Goal: Information Seeking & Learning: Learn about a topic

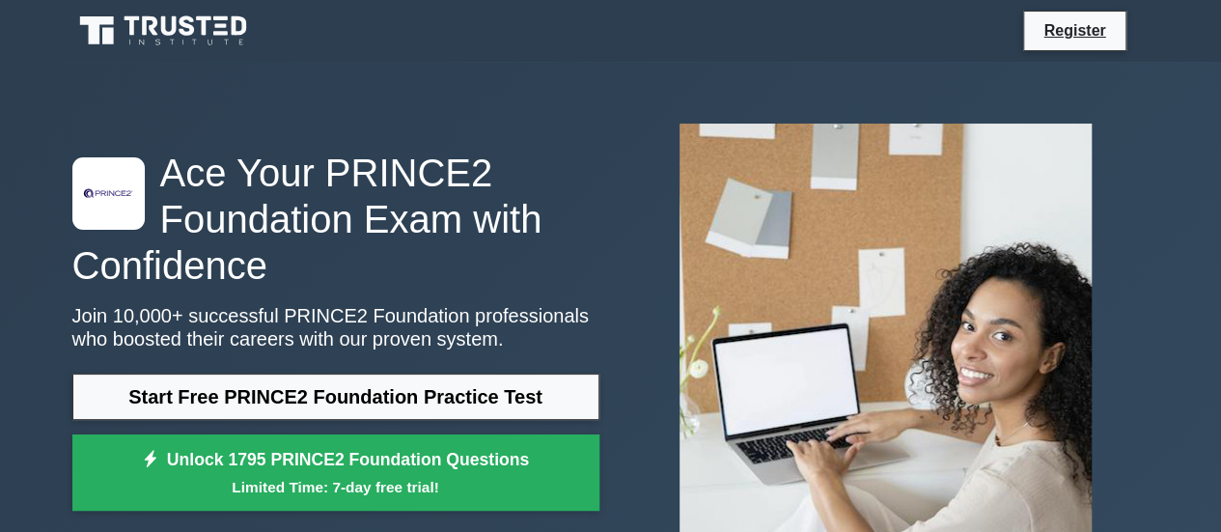
scroll to position [97, 0]
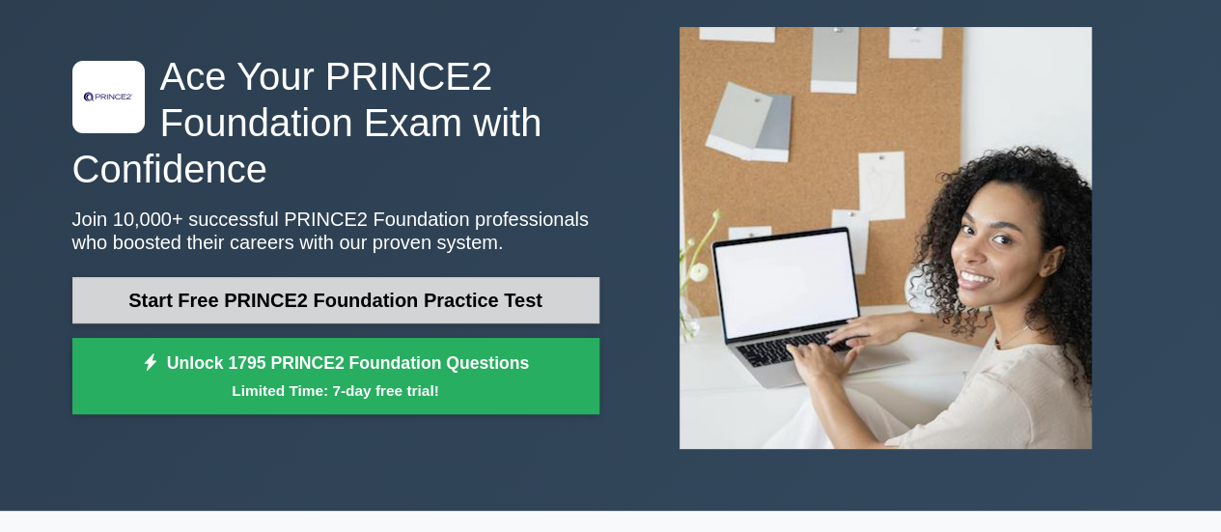
click at [400, 310] on link "Start Free PRINCE2 Foundation Practice Test" at bounding box center [335, 300] width 527 height 46
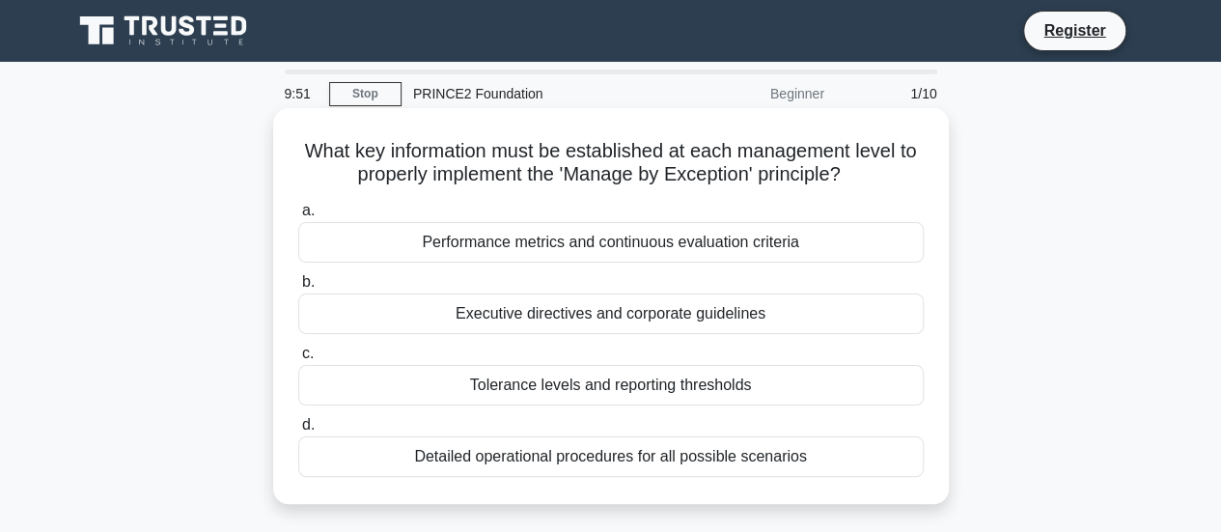
click at [501, 401] on div "Tolerance levels and reporting thresholds" at bounding box center [611, 385] width 626 height 41
click at [298, 360] on input "c. Tolerance levels and reporting thresholds" at bounding box center [298, 354] width 0 height 13
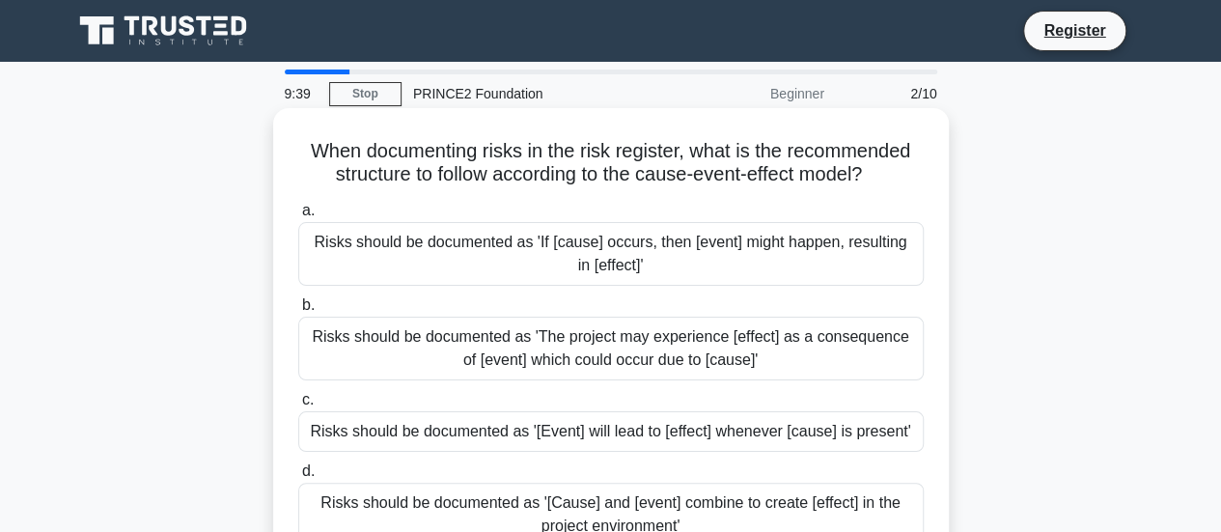
scroll to position [97, 0]
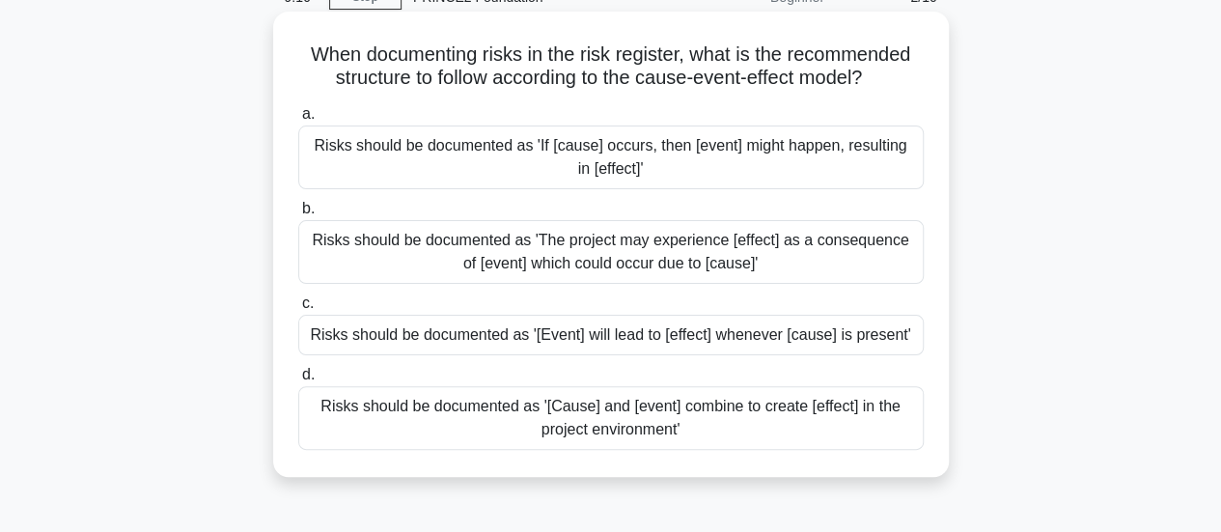
click at [606, 177] on div "Risks should be documented as 'If [cause] occurs, then [event] might happen, re…" at bounding box center [611, 158] width 626 height 64
click at [298, 121] on input "a. Risks should be documented as 'If [cause] occurs, then [event] might happen,…" at bounding box center [298, 114] width 0 height 13
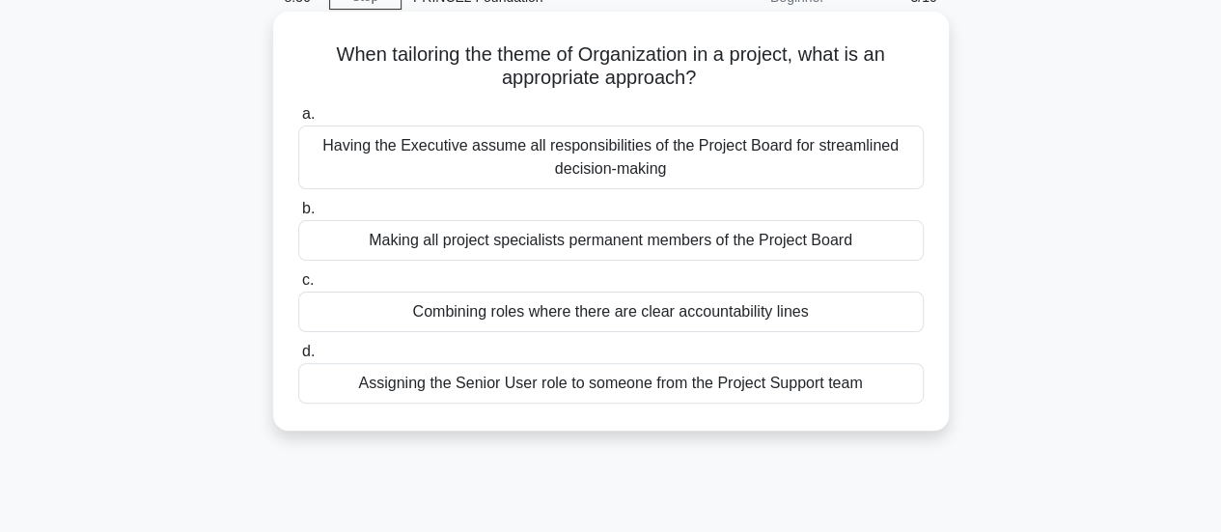
click at [533, 306] on div "Combining roles where there are clear accountability lines" at bounding box center [611, 312] width 626 height 41
click at [298, 287] on input "c. Combining roles where there are clear accountability lines" at bounding box center [298, 280] width 0 height 13
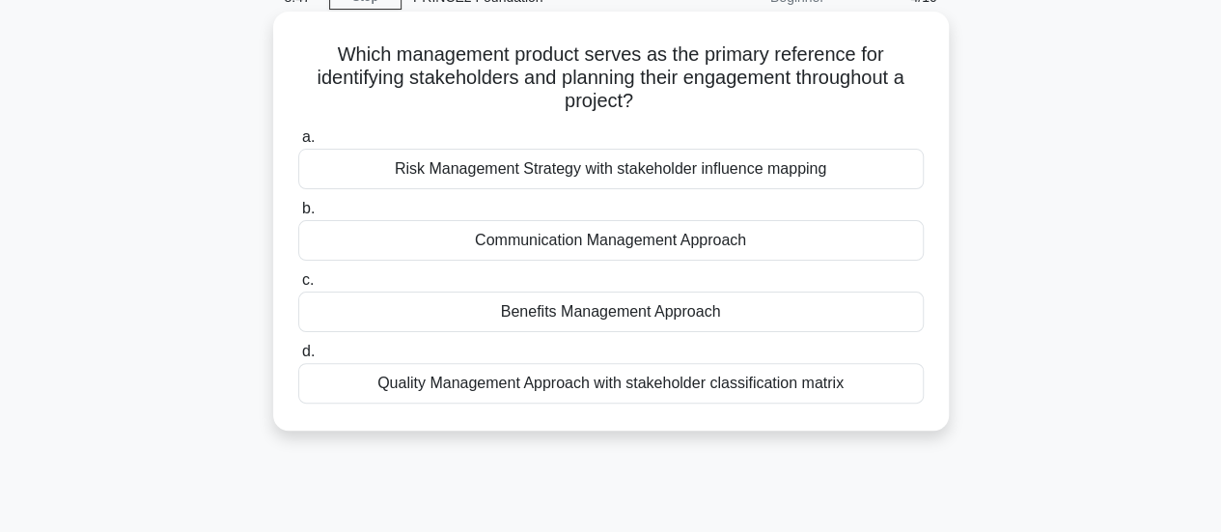
click at [524, 235] on div "Communication Management Approach" at bounding box center [611, 240] width 626 height 41
click at [298, 215] on input "b. Communication Management Approach" at bounding box center [298, 209] width 0 height 13
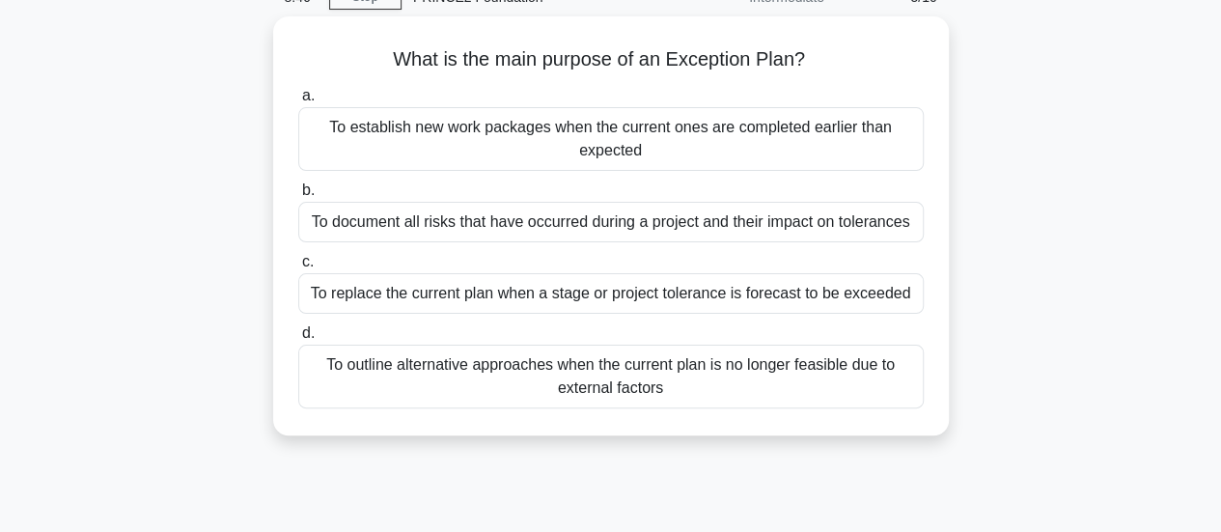
scroll to position [0, 0]
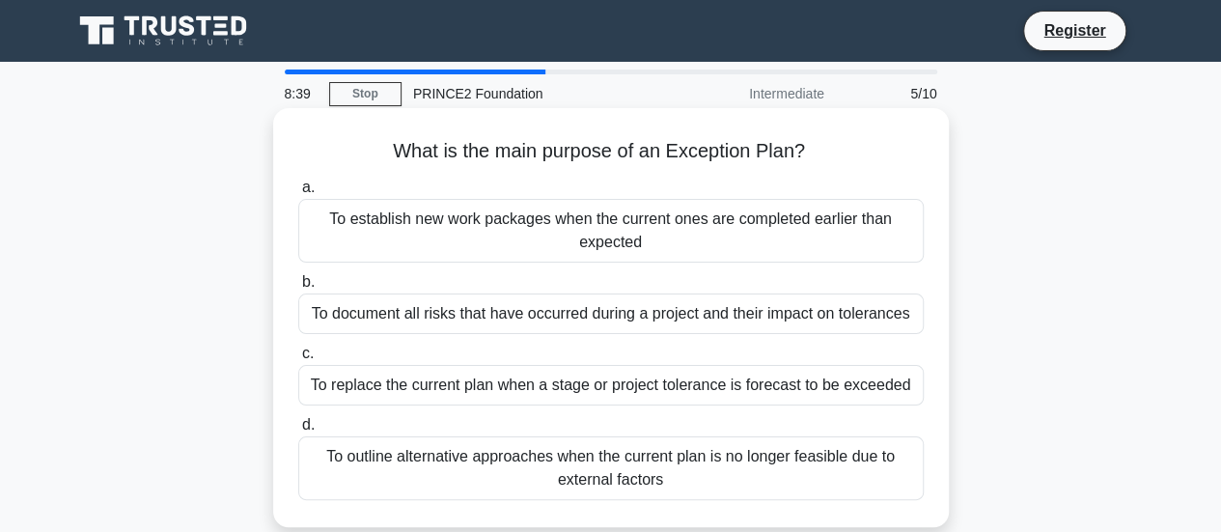
click at [513, 374] on div "To replace the current plan when a stage or project tolerance is forecast to be…" at bounding box center [611, 385] width 626 height 41
click at [298, 360] on input "c. To replace the current plan when a stage or project tolerance is forecast to…" at bounding box center [298, 354] width 0 height 13
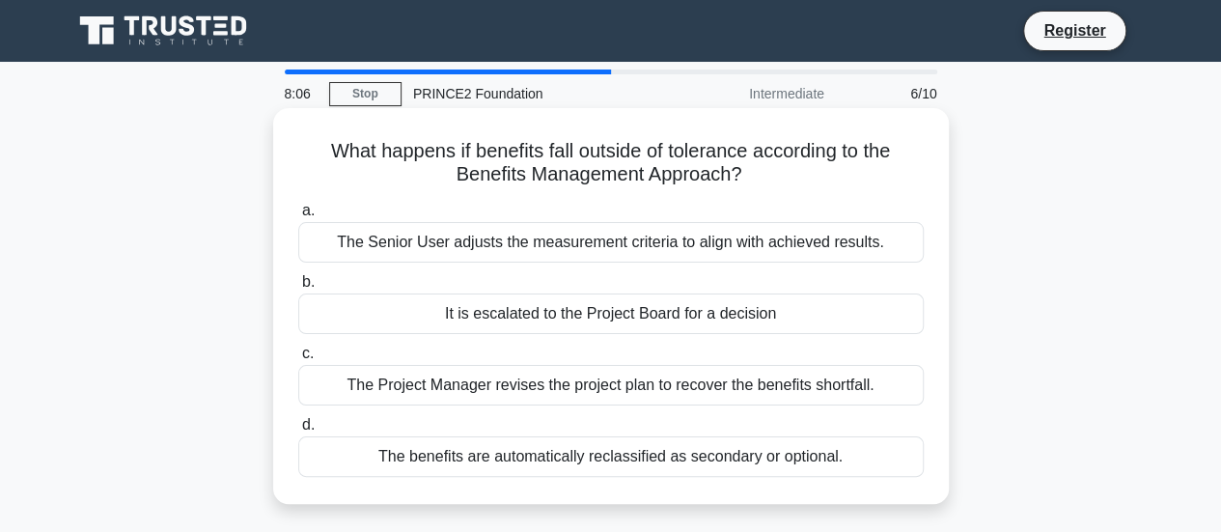
click at [514, 308] on div "It is escalated to the Project Board for a decision" at bounding box center [611, 314] width 626 height 41
click at [298, 289] on input "b. It is escalated to the Project Board for a decision" at bounding box center [298, 282] width 0 height 13
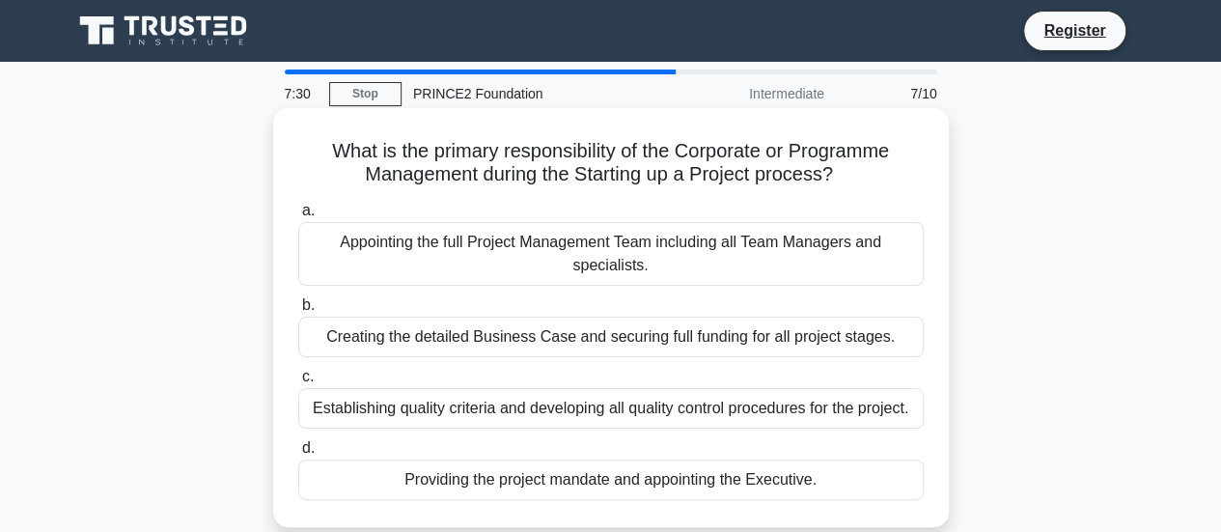
scroll to position [97, 0]
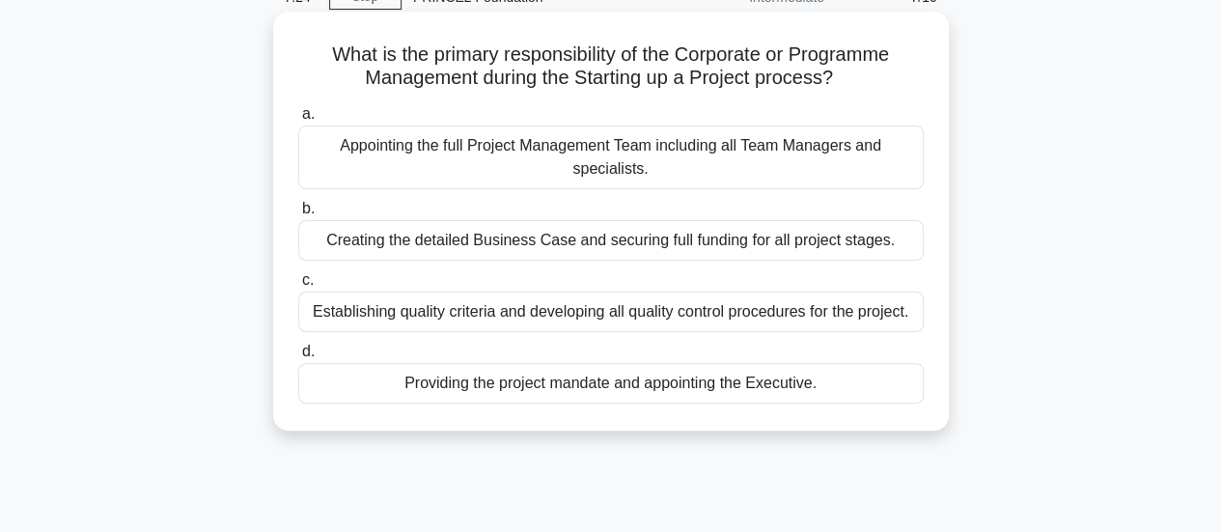
click at [494, 391] on div "Providing the project mandate and appointing the Executive." at bounding box center [611, 383] width 626 height 41
click at [298, 358] on input "d. Providing the project mandate and appointing the Executive." at bounding box center [298, 352] width 0 height 13
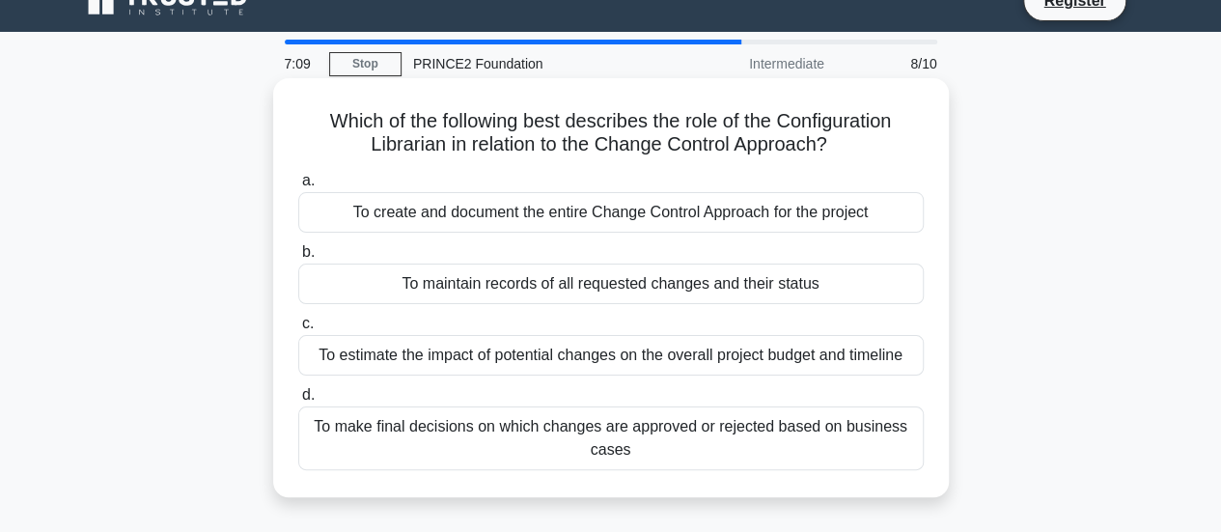
scroll to position [0, 0]
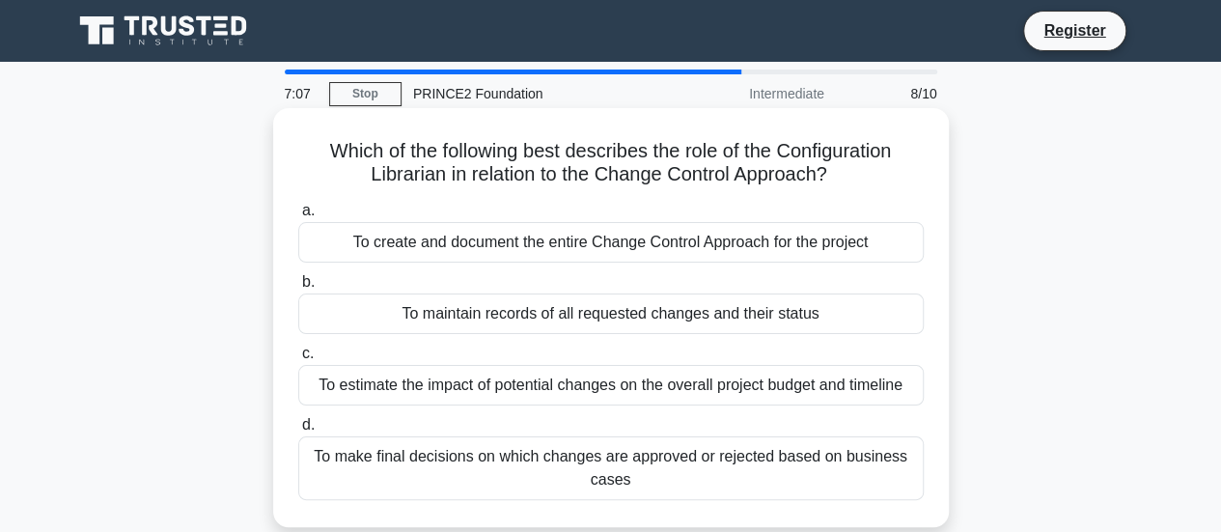
click at [529, 300] on div "To maintain records of all requested changes and their status" at bounding box center [611, 314] width 626 height 41
click at [298, 289] on input "b. To maintain records of all requested changes and their status" at bounding box center [298, 282] width 0 height 13
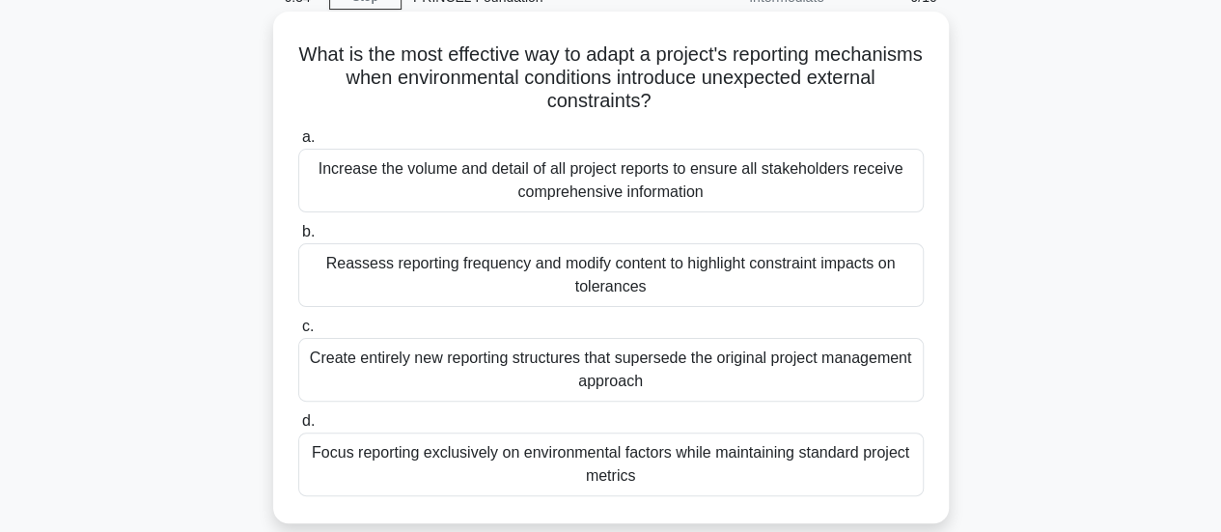
scroll to position [193, 0]
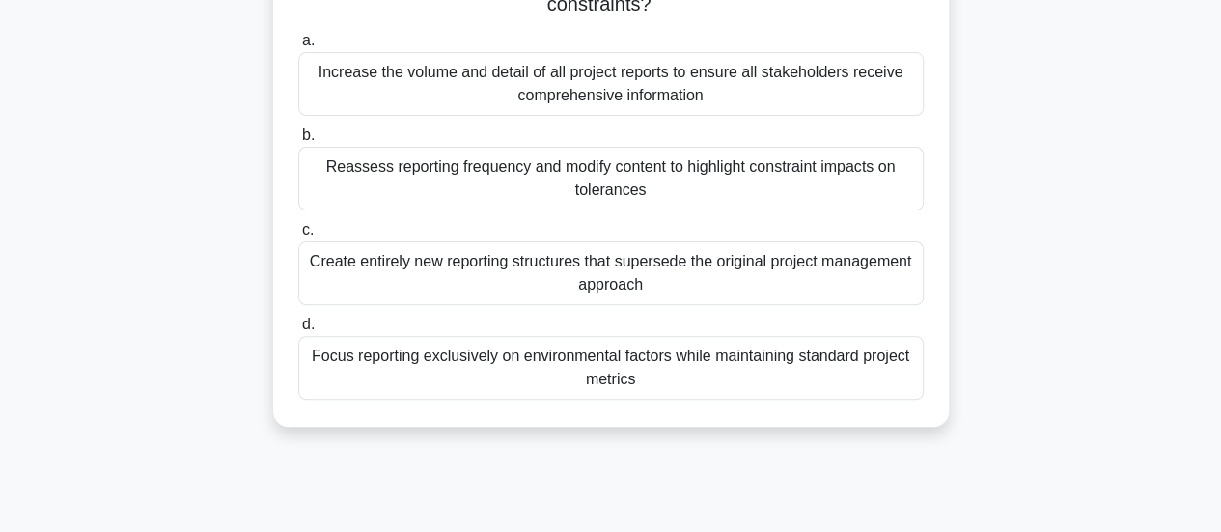
click at [621, 190] on div "Reassess reporting frequency and modify content to highlight constraint impacts…" at bounding box center [611, 179] width 626 height 64
click at [298, 142] on input "b. Reassess reporting frequency and modify content to highlight constraint impa…" at bounding box center [298, 135] width 0 height 13
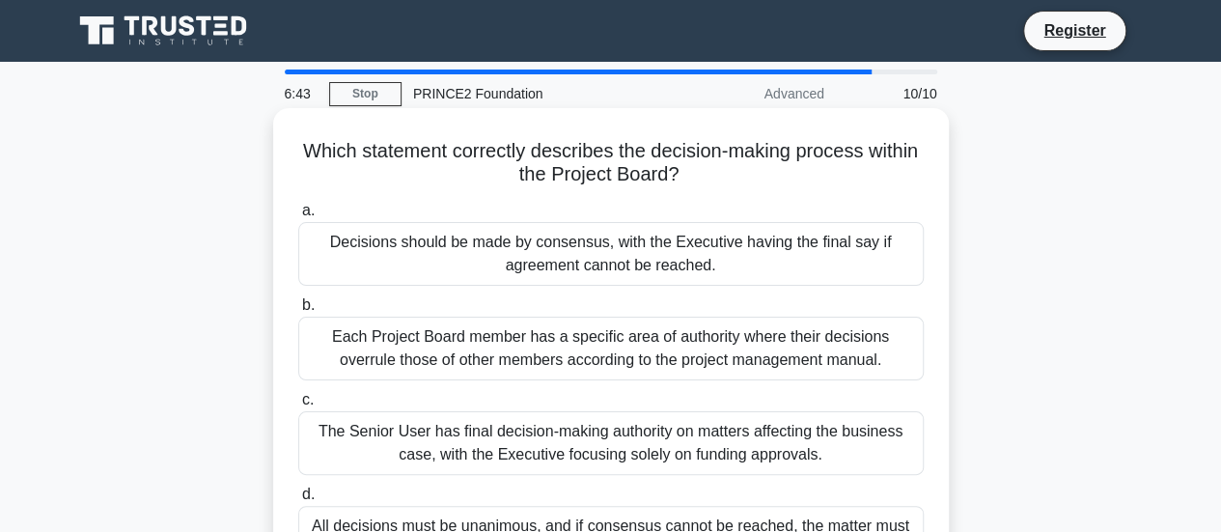
scroll to position [97, 0]
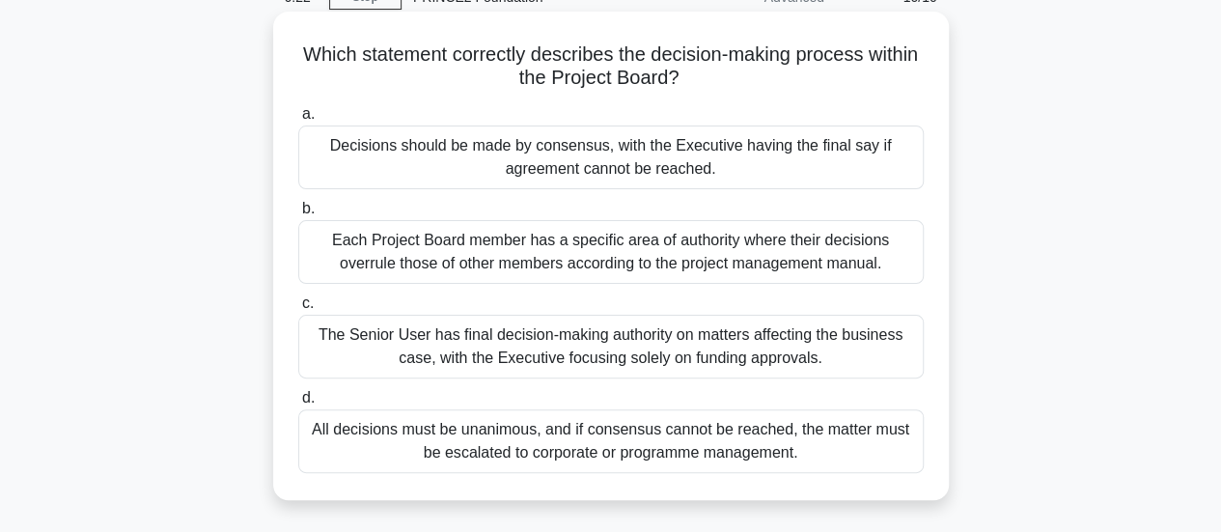
click at [573, 152] on div "Decisions should be made by consensus, with the Executive having the final say …" at bounding box center [611, 158] width 626 height 64
click at [298, 121] on input "a. Decisions should be made by consensus, with the Executive having the final s…" at bounding box center [298, 114] width 0 height 13
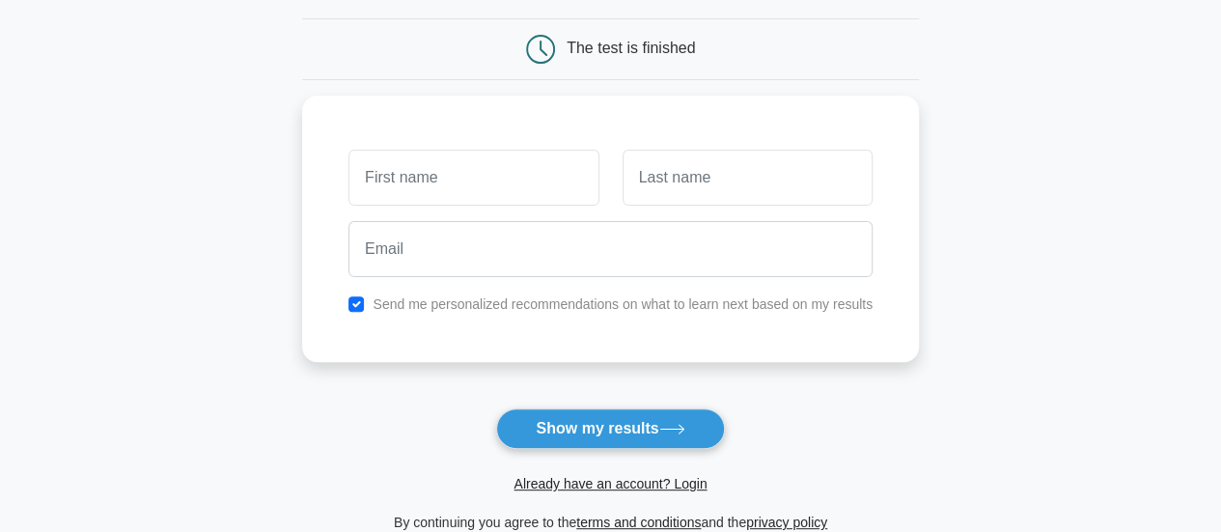
scroll to position [193, 0]
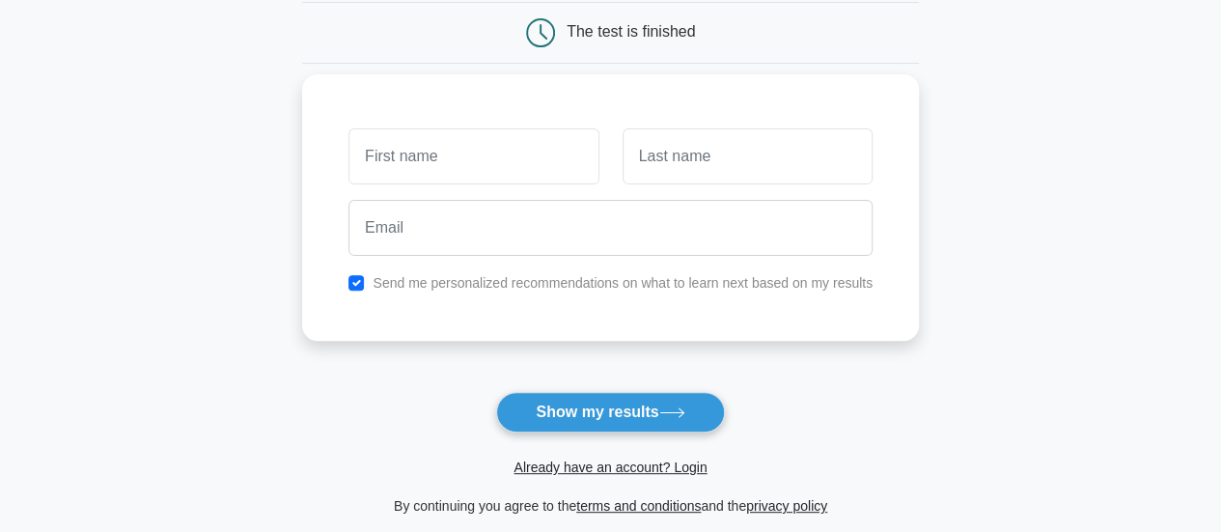
click at [523, 175] on input "text" at bounding box center [474, 156] width 250 height 56
type input "brunelle"
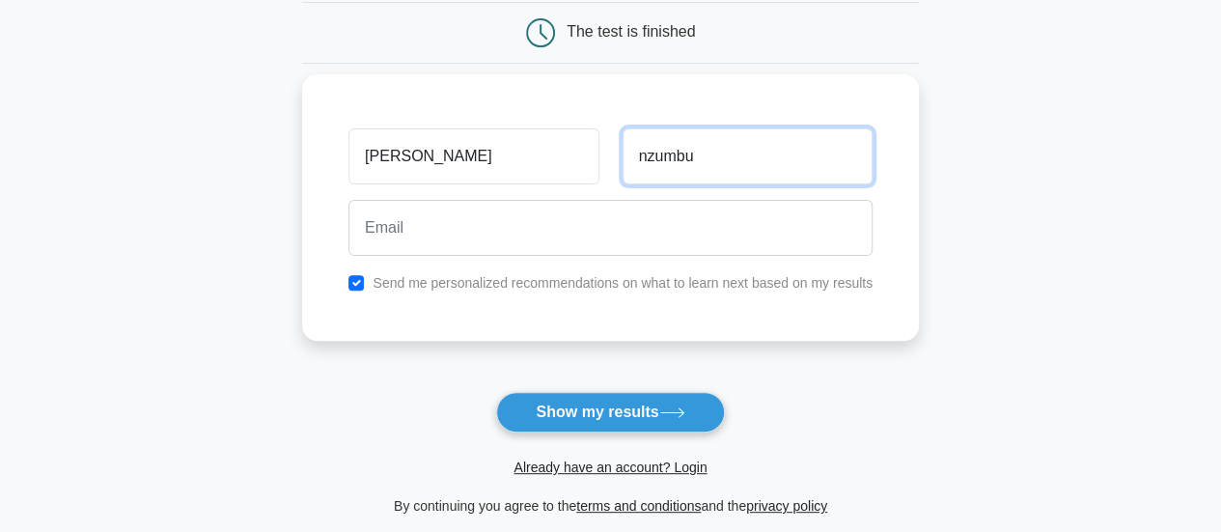
type input "nzumbu"
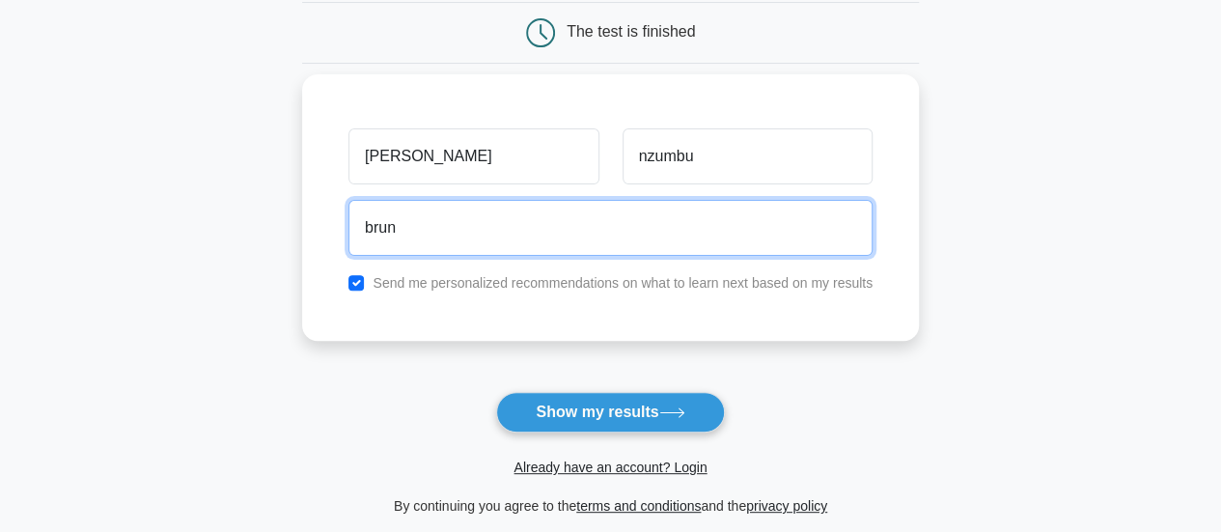
type input "brunellenzumbu@hotmail.co.uk"
click at [496, 392] on button "Show my results" at bounding box center [610, 412] width 228 height 41
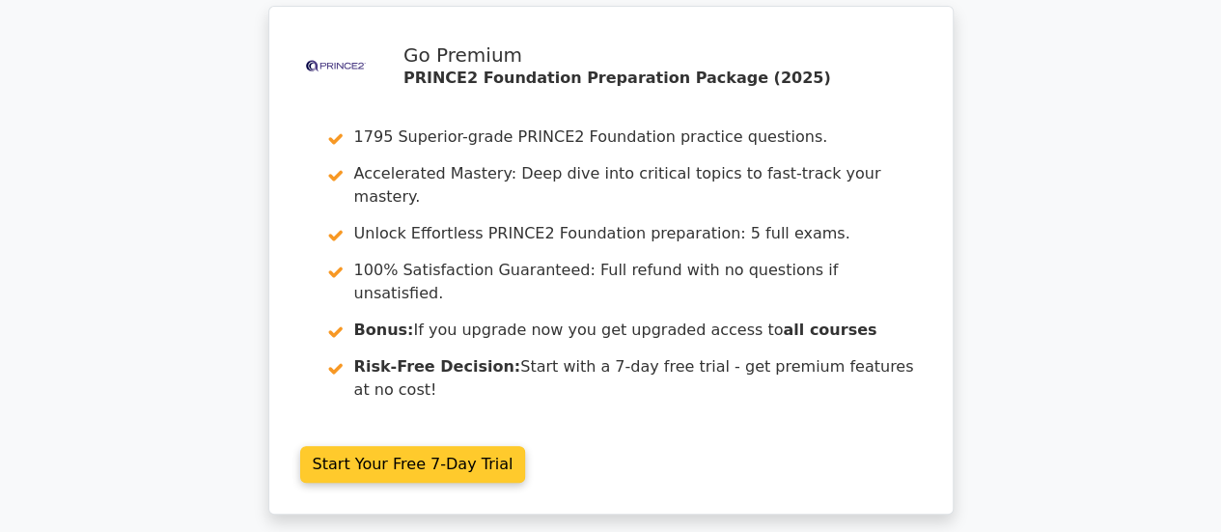
scroll to position [97, 0]
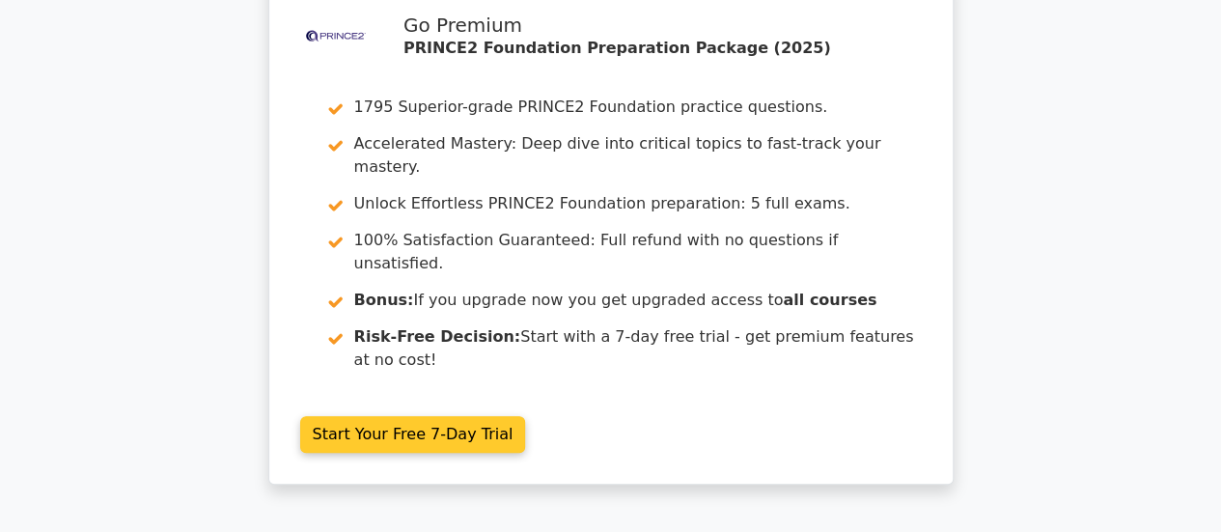
click at [438, 416] on link "Start Your Free 7-Day Trial" at bounding box center [413, 434] width 226 height 37
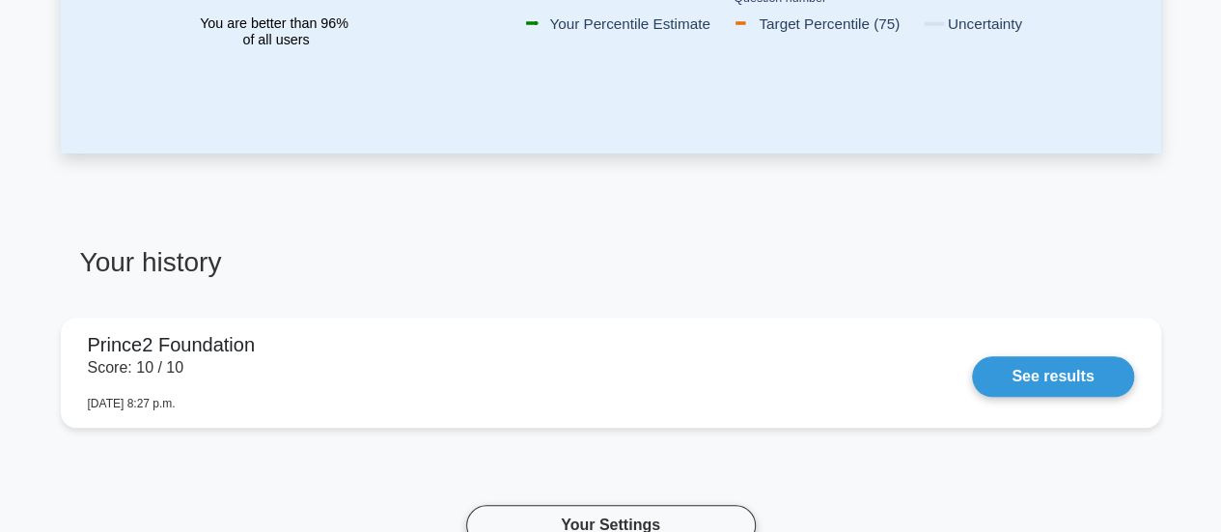
scroll to position [772, 0]
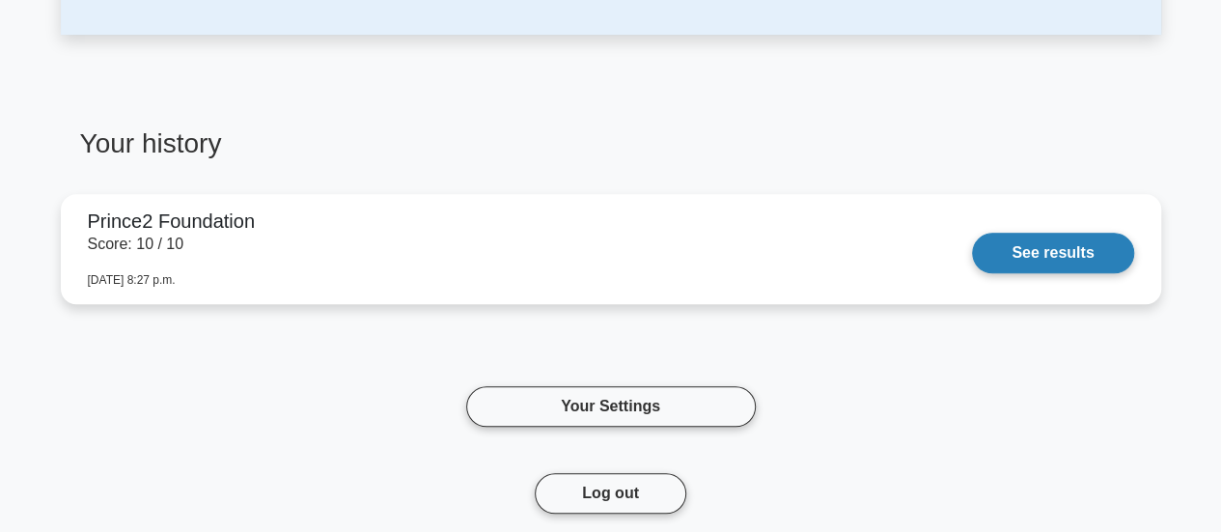
click at [1020, 262] on link "See results" at bounding box center [1052, 253] width 161 height 41
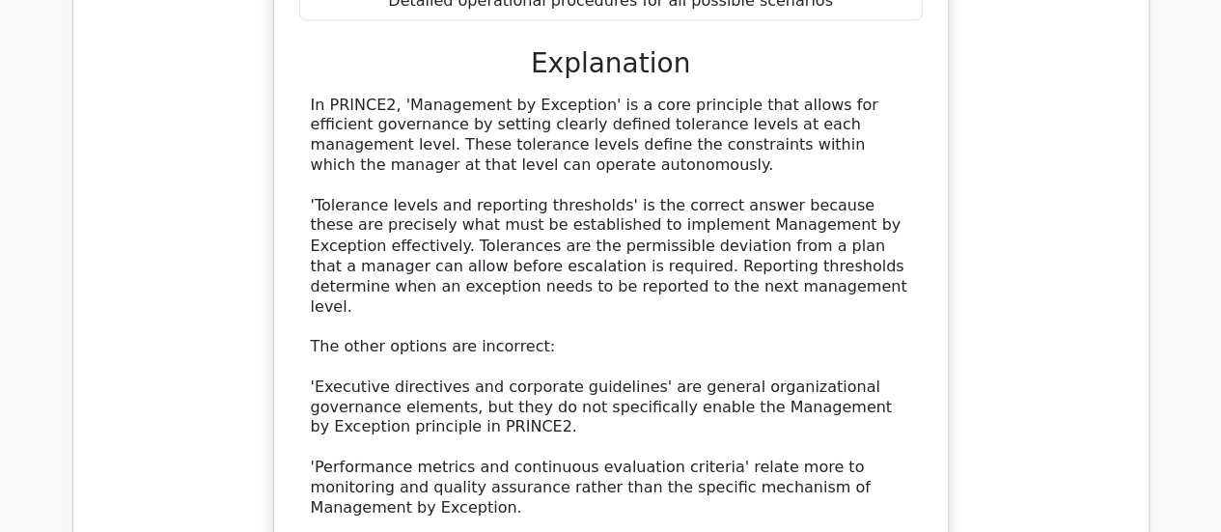
scroll to position [1305, 0]
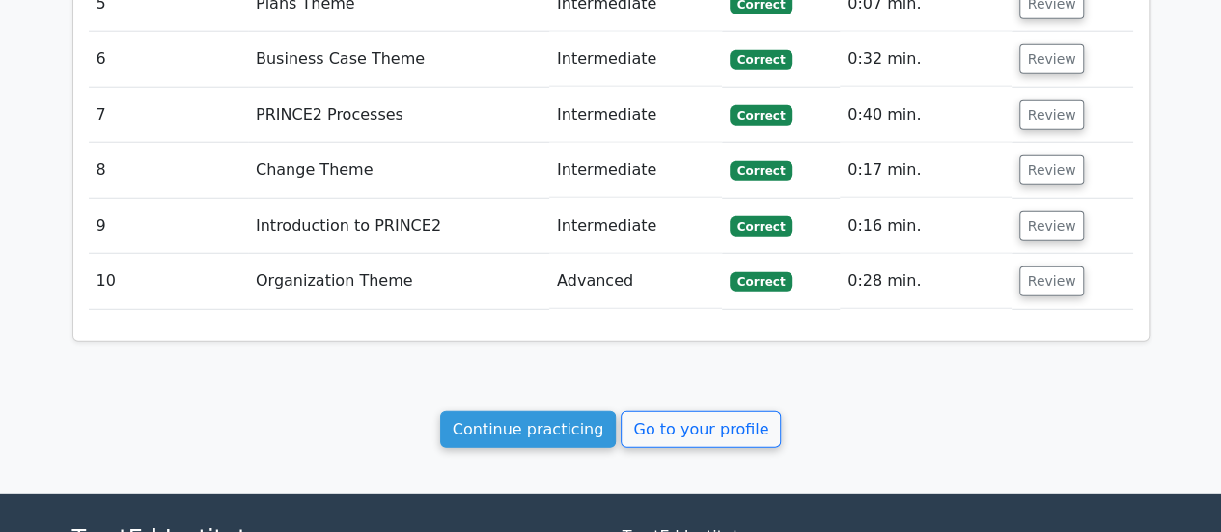
scroll to position [2657, 0]
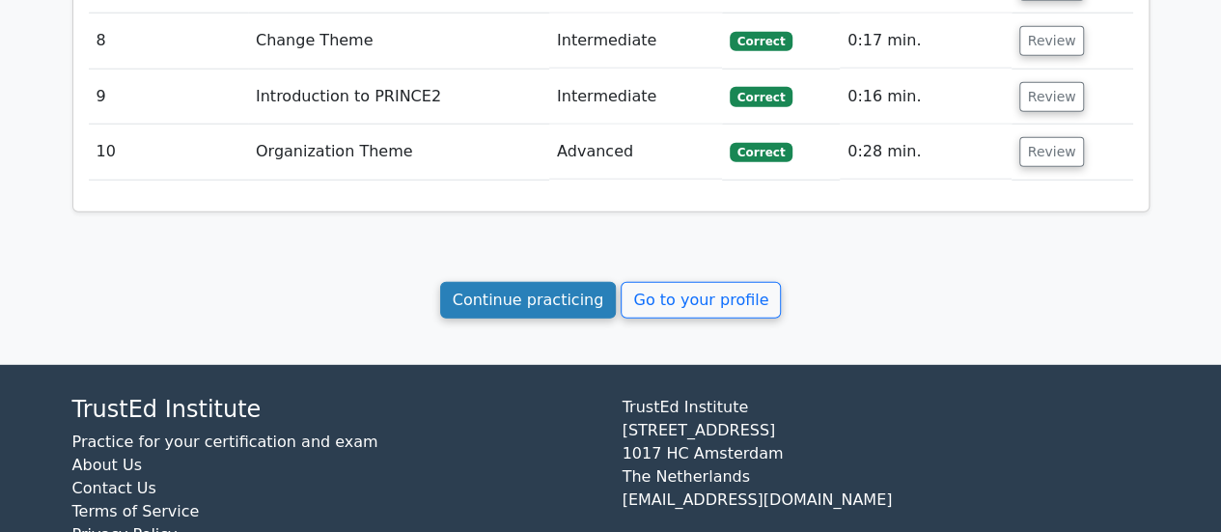
click at [527, 282] on link "Continue practicing" at bounding box center [528, 300] width 177 height 37
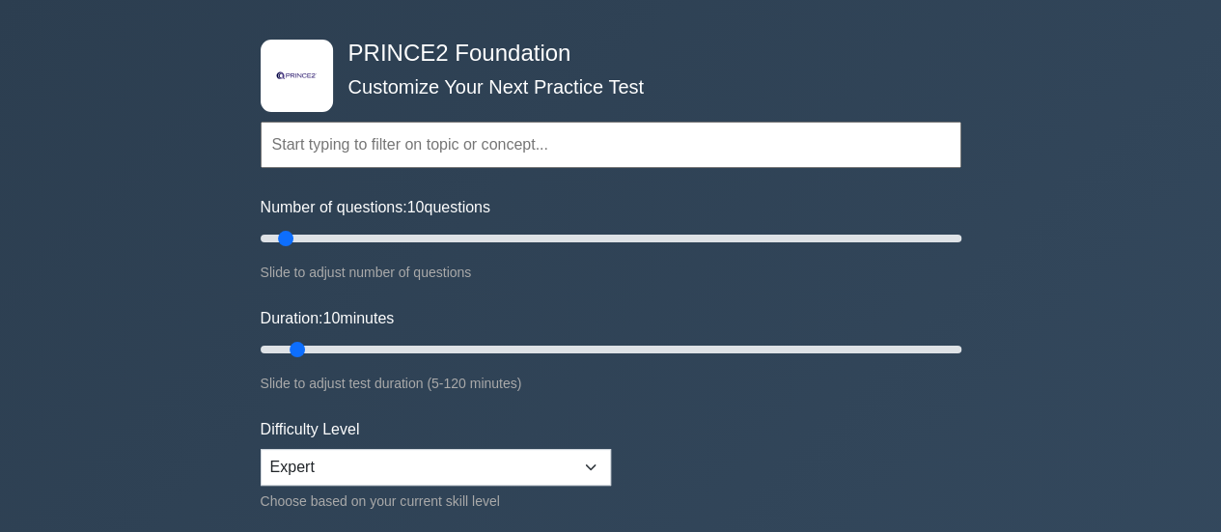
scroll to position [97, 0]
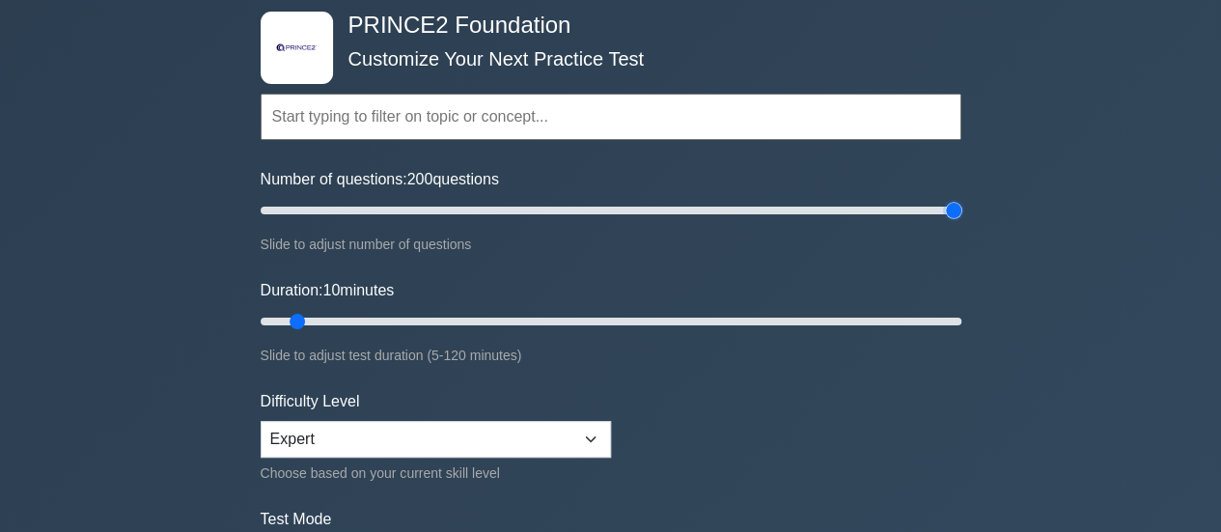
drag, startPoint x: 288, startPoint y: 210, endPoint x: 984, endPoint y: 210, distance: 696.2
type input "200"
click at [962, 210] on input "Number of questions: 200 questions" at bounding box center [611, 210] width 701 height 23
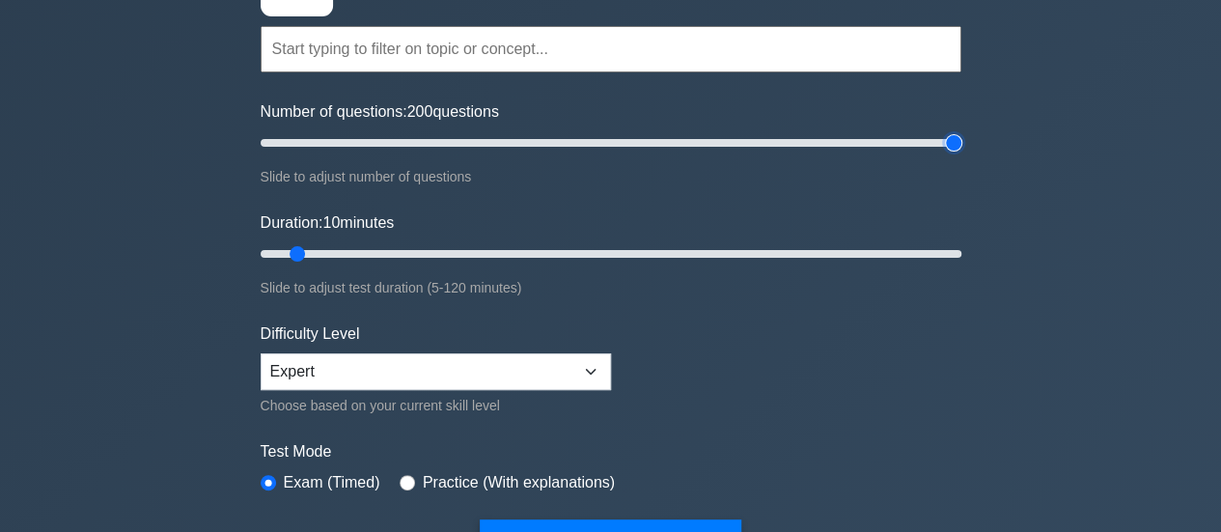
scroll to position [193, 0]
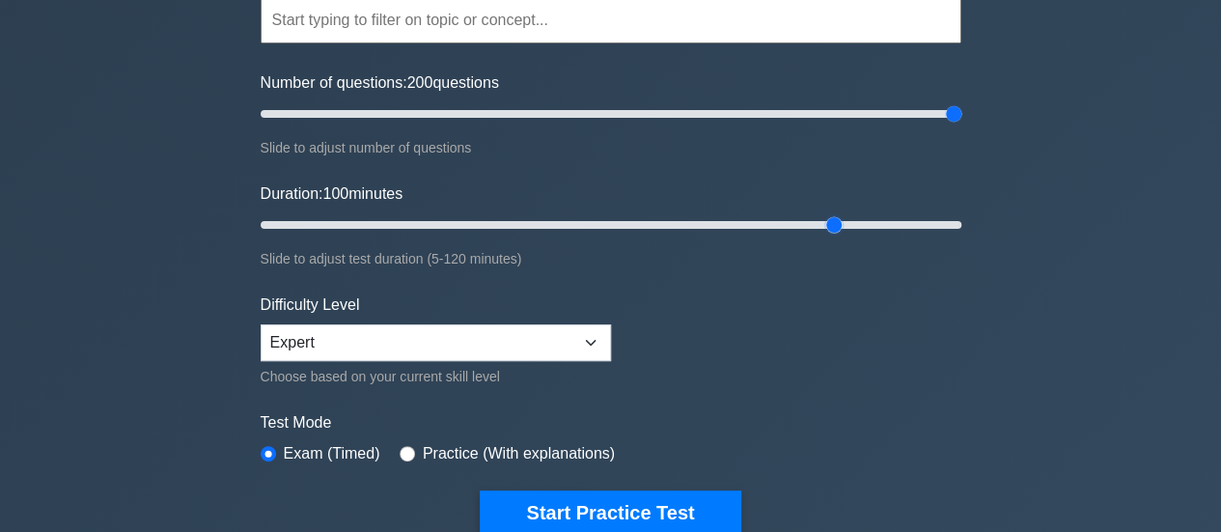
drag, startPoint x: 301, startPoint y: 226, endPoint x: 837, endPoint y: 226, distance: 535.9
type input "100"
click at [837, 226] on input "Duration: 100 minutes" at bounding box center [611, 224] width 701 height 23
type input "200"
drag, startPoint x: 956, startPoint y: 115, endPoint x: 985, endPoint y: 114, distance: 29.0
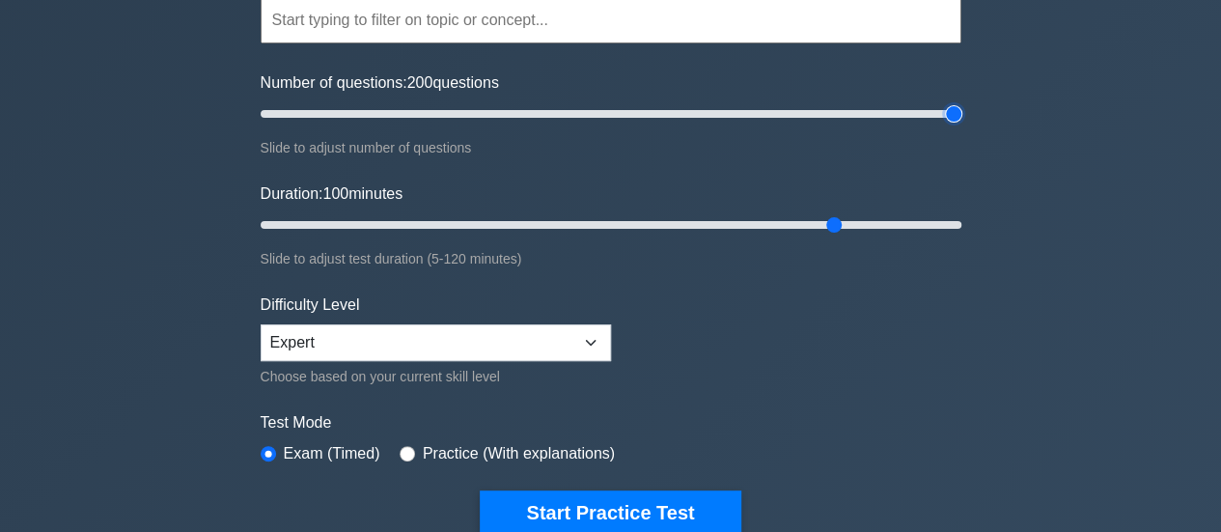
click at [962, 114] on input "Number of questions: 200 questions" at bounding box center [611, 113] width 701 height 23
drag, startPoint x: 830, startPoint y: 223, endPoint x: 1010, endPoint y: 217, distance: 179.7
type input "120"
click at [962, 217] on input "Duration: 120 minutes" at bounding box center [611, 224] width 701 height 23
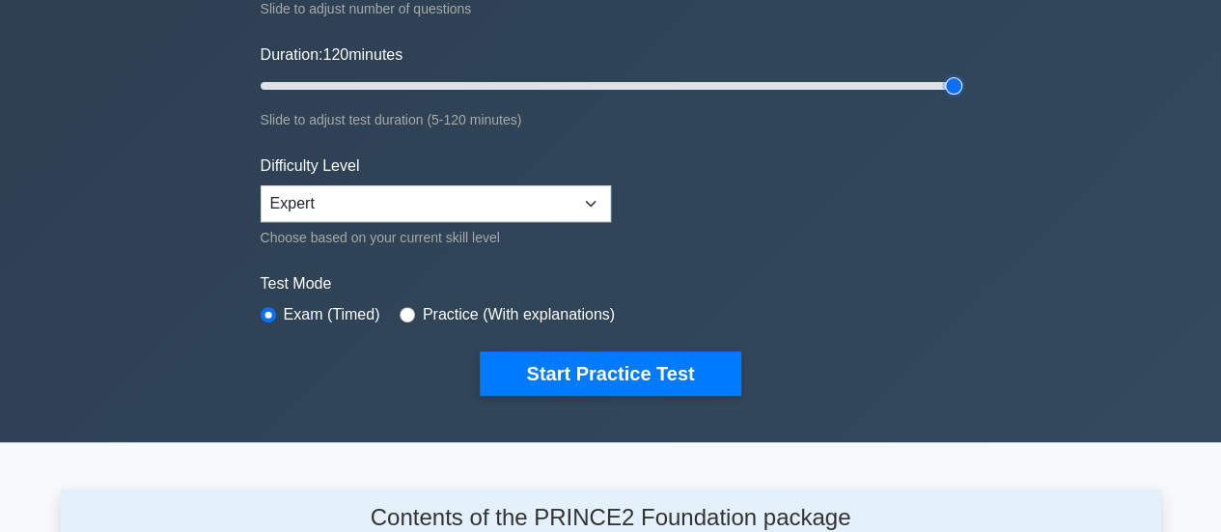
scroll to position [290, 0]
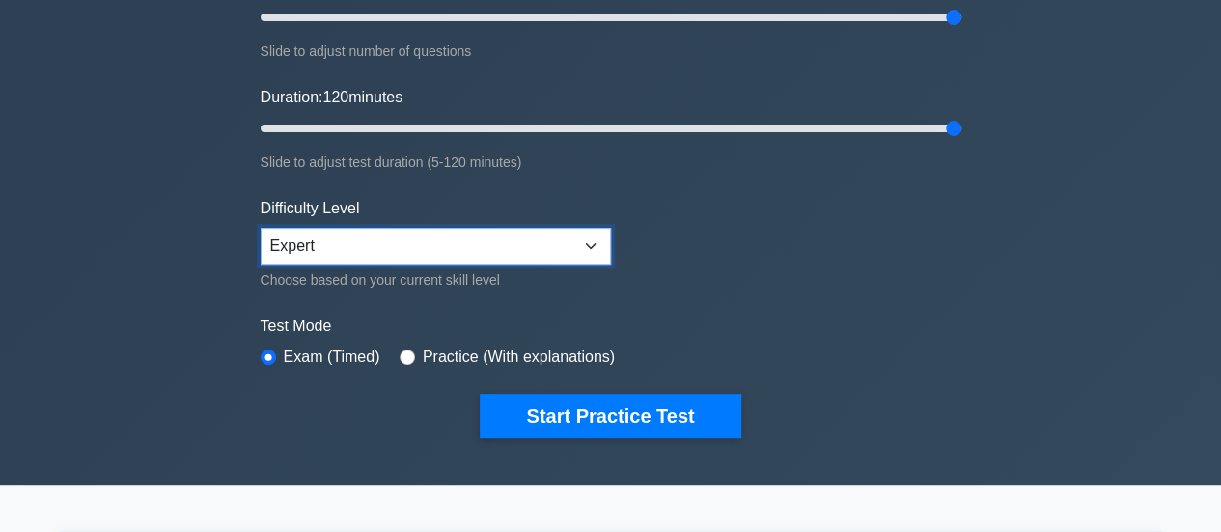
click at [438, 249] on select "Beginner Intermediate Expert" at bounding box center [436, 246] width 350 height 37
click at [431, 152] on div "Slide to adjust test duration (5-120 minutes)" at bounding box center [611, 162] width 701 height 23
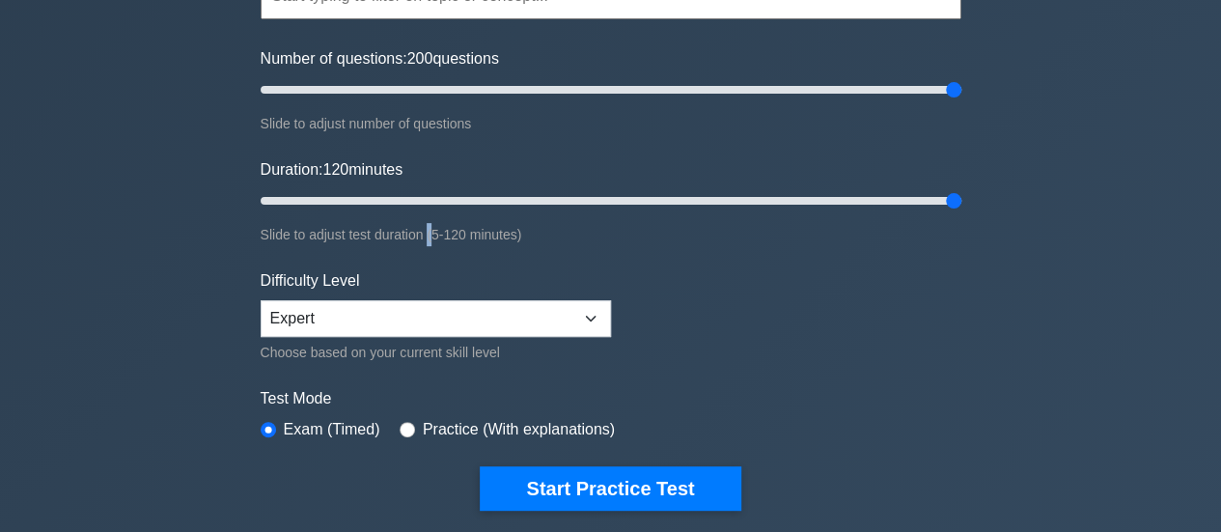
scroll to position [193, 0]
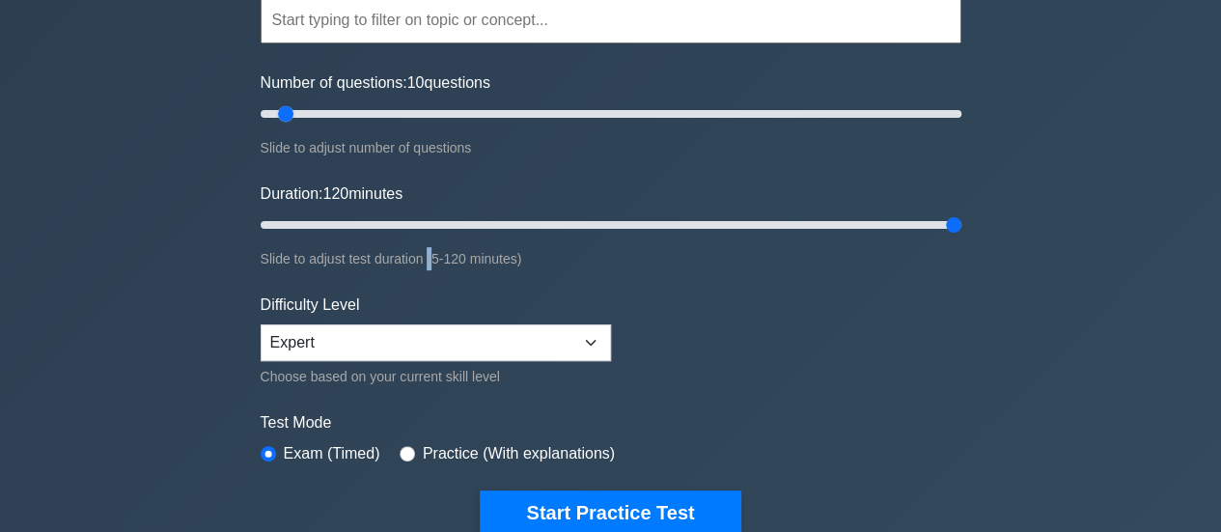
drag, startPoint x: 954, startPoint y: 110, endPoint x: 282, endPoint y: 121, distance: 672.1
type input "10"
click at [282, 121] on input "Number of questions: 10 questions" at bounding box center [611, 113] width 701 height 23
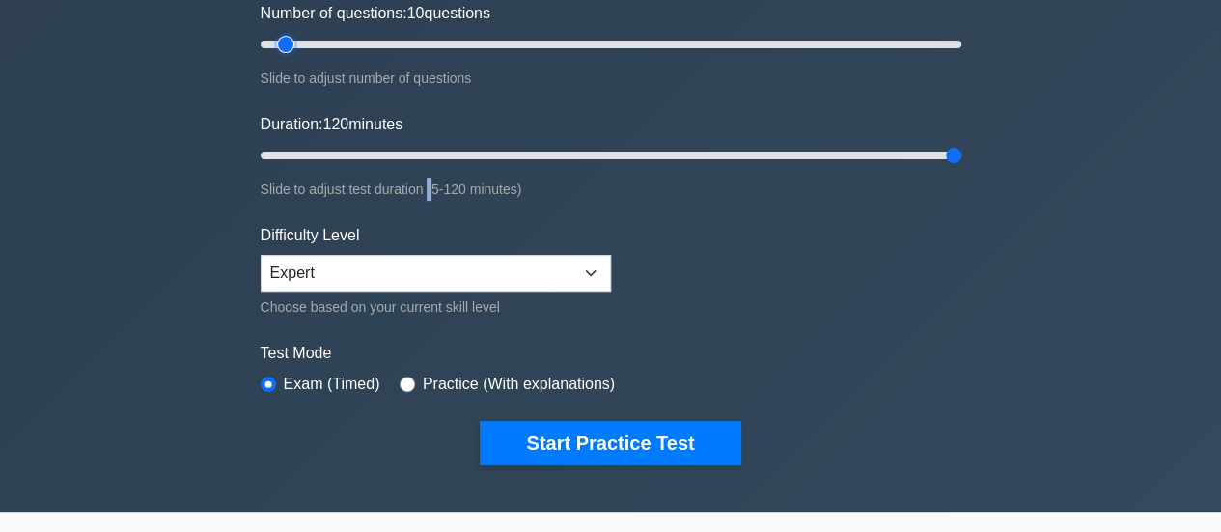
scroll to position [290, 0]
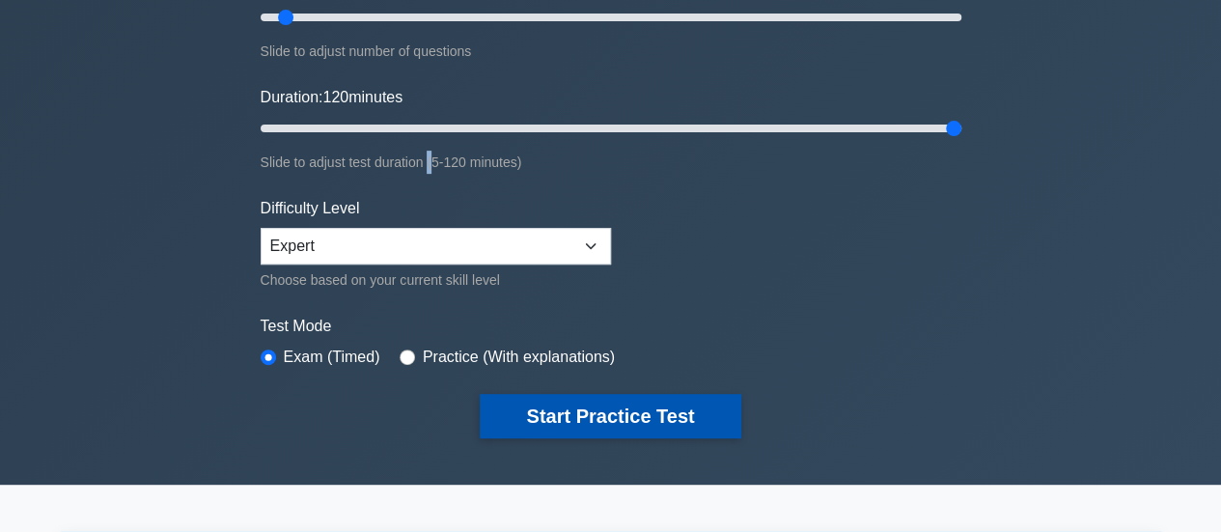
click at [562, 412] on button "Start Practice Test" at bounding box center [610, 416] width 261 height 44
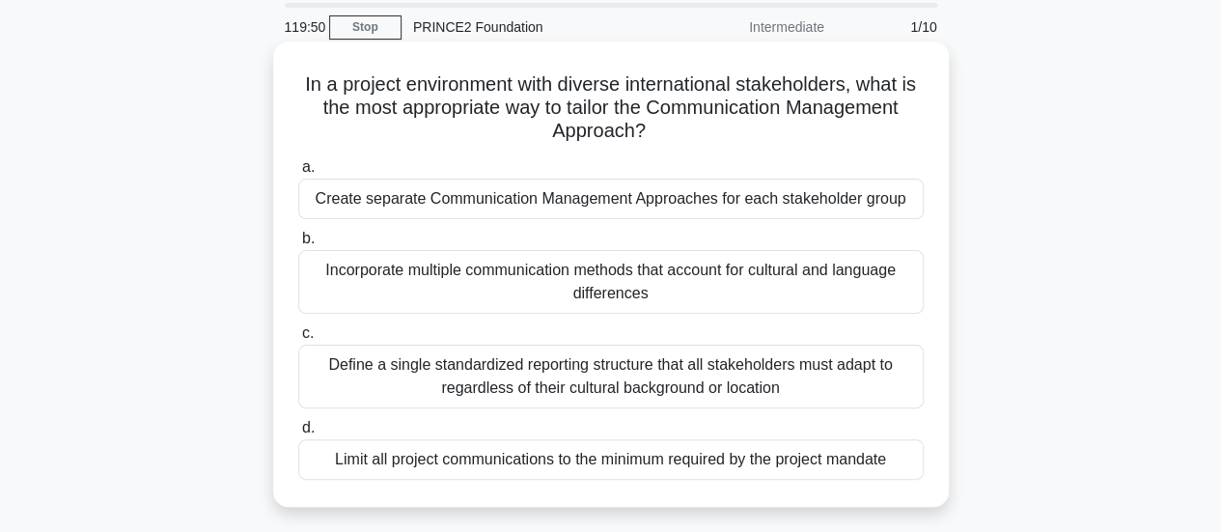
scroll to position [97, 0]
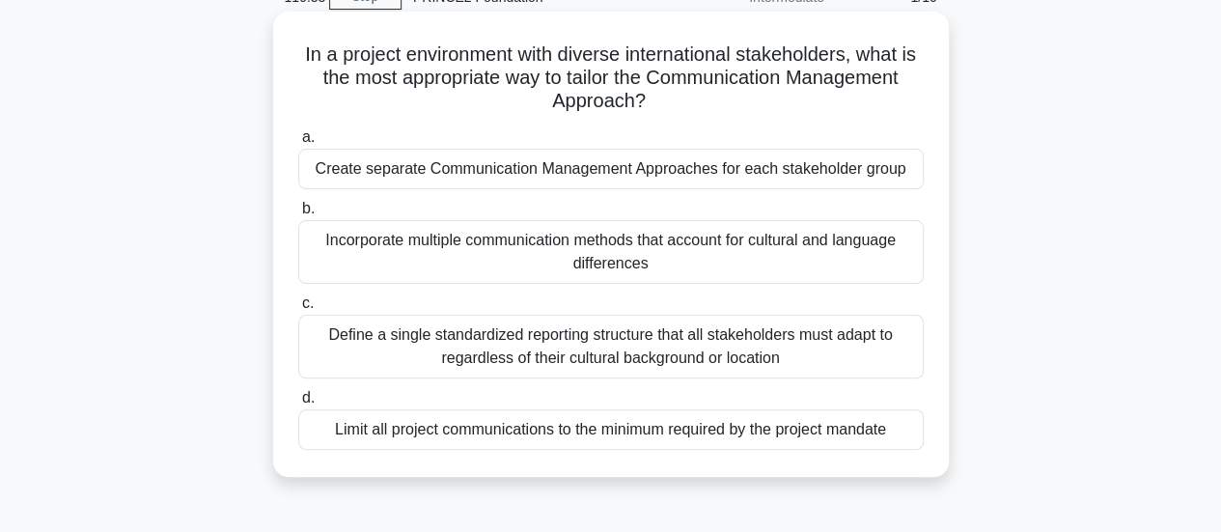
click at [387, 239] on div "Incorporate multiple communication methods that account for cultural and langua…" at bounding box center [611, 252] width 626 height 64
click at [298, 215] on input "b. Incorporate multiple communication methods that account for cultural and lan…" at bounding box center [298, 209] width 0 height 13
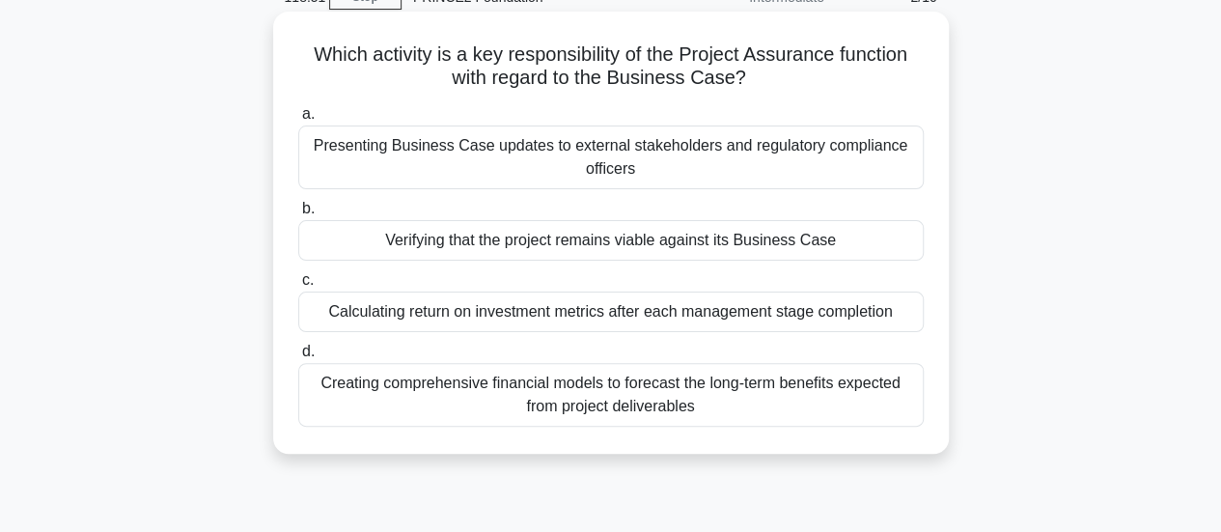
click at [387, 241] on div "Verifying that the project remains viable against its Business Case" at bounding box center [611, 240] width 626 height 41
click at [298, 215] on input "b. Verifying that the project remains viable against its Business Case" at bounding box center [298, 209] width 0 height 13
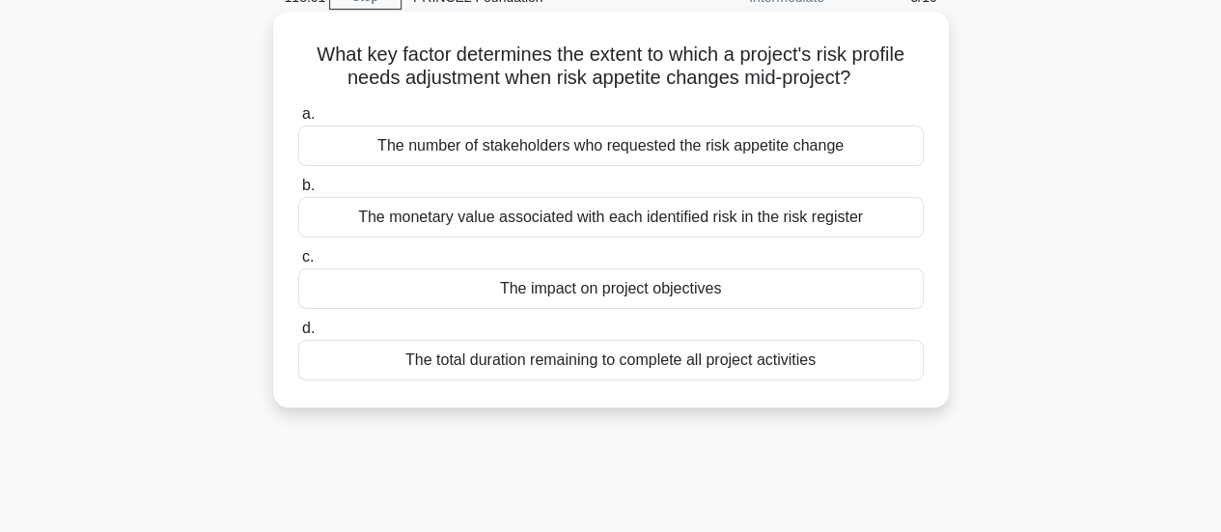
click at [396, 294] on div "The impact on project objectives" at bounding box center [611, 288] width 626 height 41
click at [298, 264] on input "c. The impact on project objectives" at bounding box center [298, 257] width 0 height 13
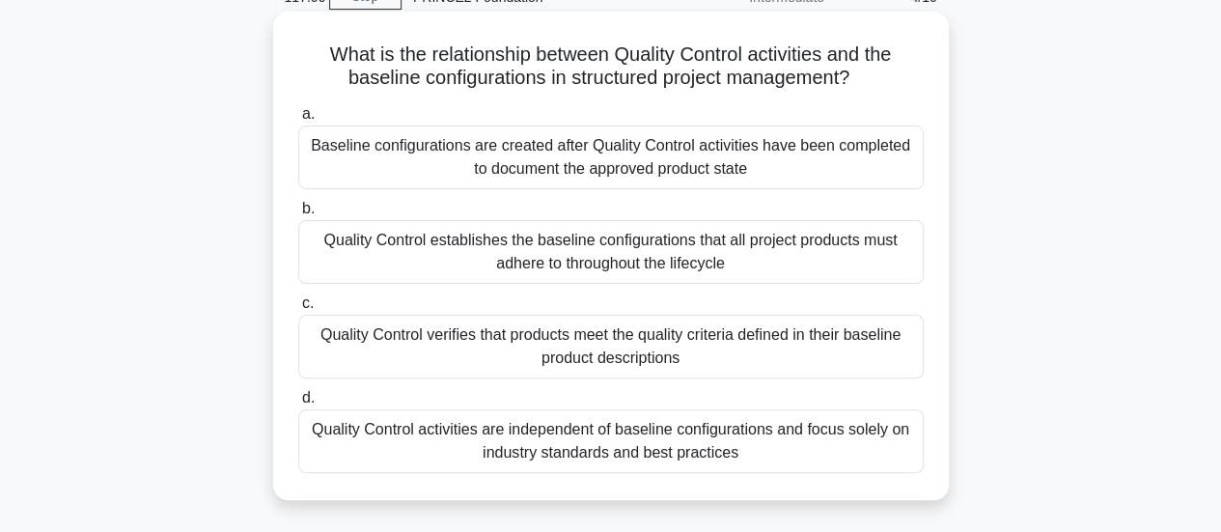
click at [521, 356] on div "Quality Control verifies that products meet the quality criteria defined in the…" at bounding box center [611, 347] width 626 height 64
click at [298, 310] on input "c. Quality Control verifies that products meet the quality criteria defined in …" at bounding box center [298, 303] width 0 height 13
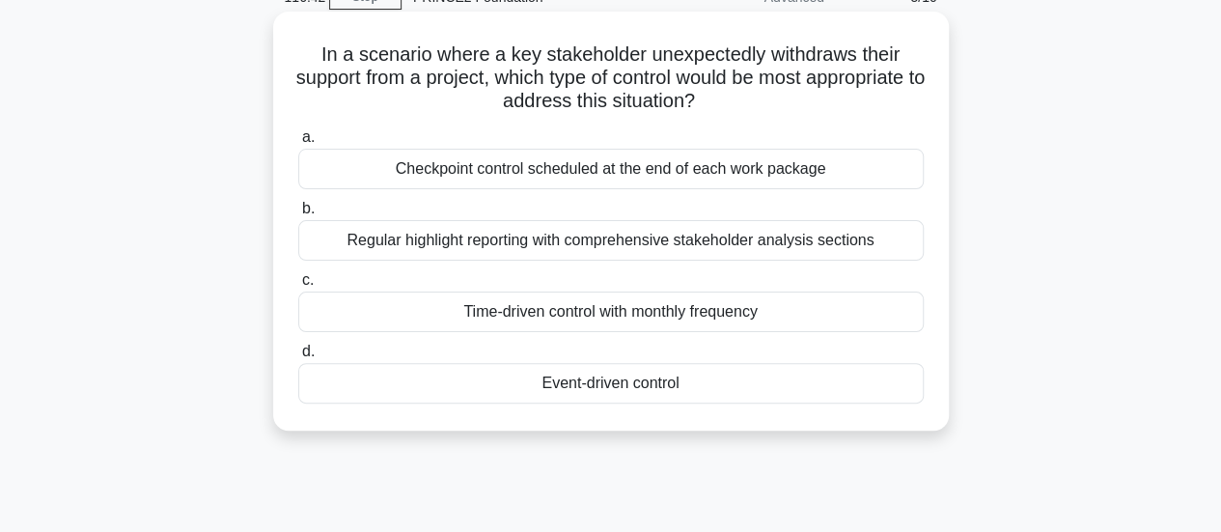
click at [519, 372] on div "Event-driven control" at bounding box center [611, 383] width 626 height 41
click at [298, 358] on input "d. Event-driven control" at bounding box center [298, 352] width 0 height 13
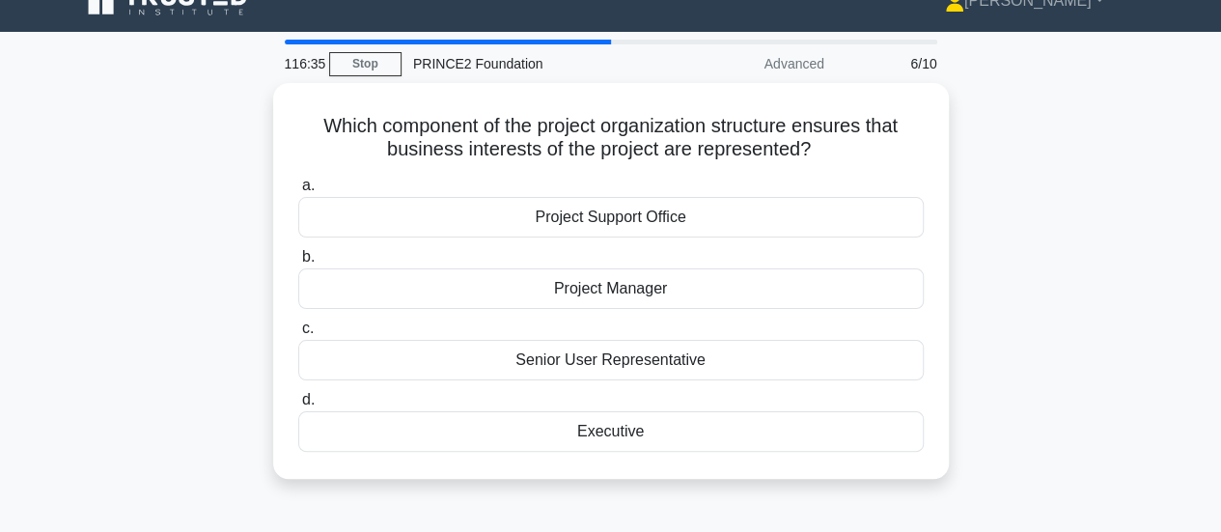
scroll to position [0, 0]
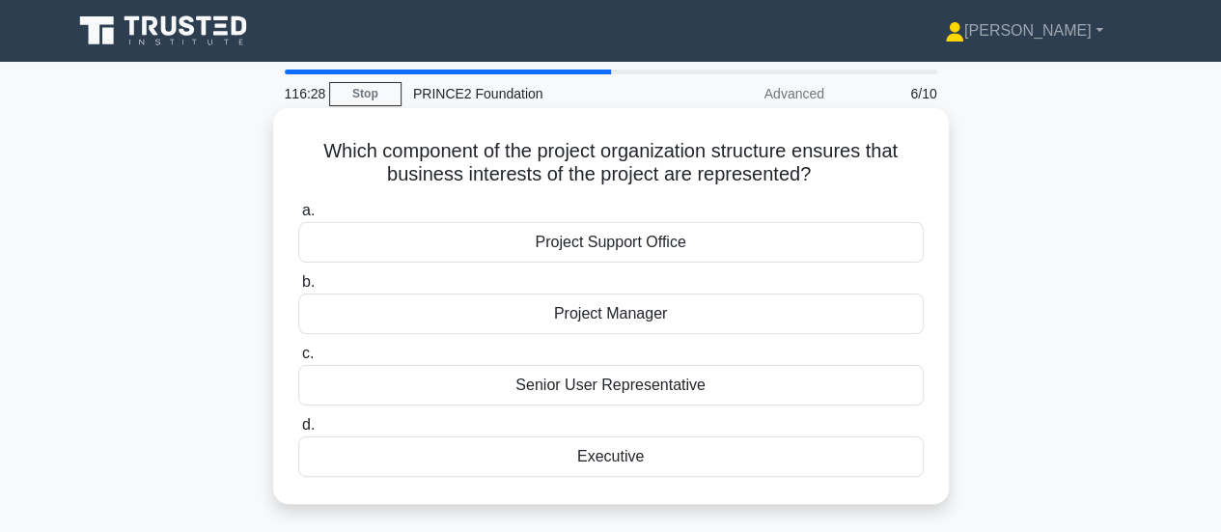
click at [533, 467] on div "Executive" at bounding box center [611, 456] width 626 height 41
click at [298, 432] on input "d. Executive" at bounding box center [298, 425] width 0 height 13
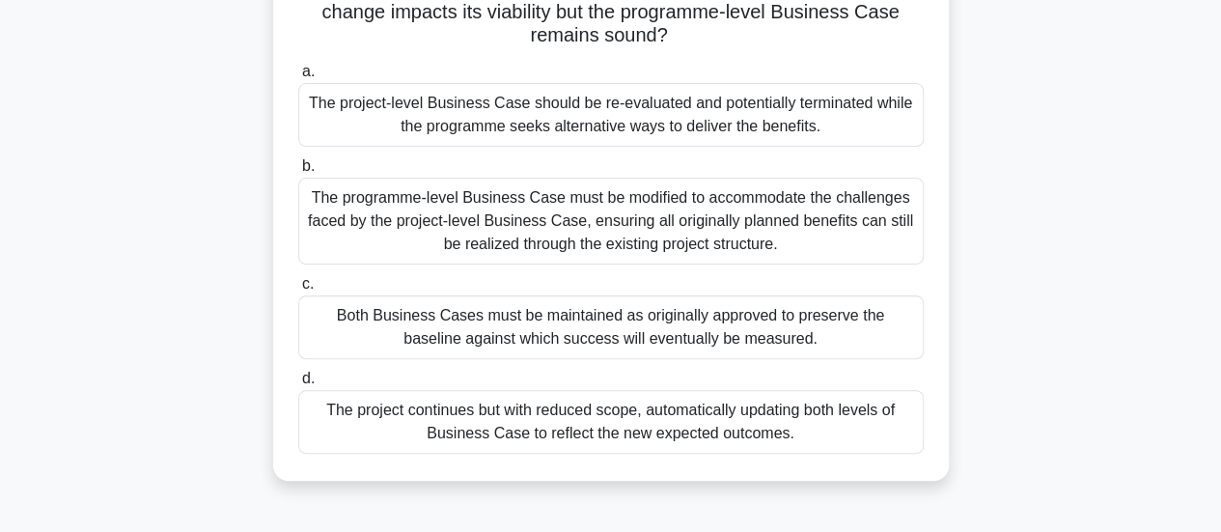
scroll to position [193, 0]
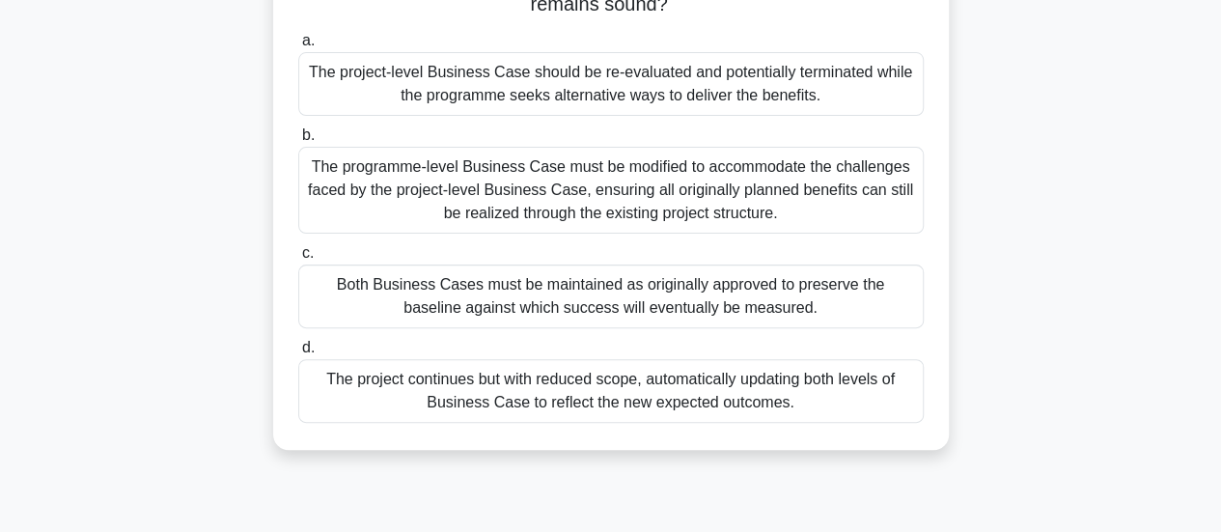
click at [504, 182] on div "The programme-level Business Case must be modified to accommodate the challenge…" at bounding box center [611, 190] width 626 height 87
click at [298, 142] on input "b. The programme-level Business Case must be modified to accommodate the challe…" at bounding box center [298, 135] width 0 height 13
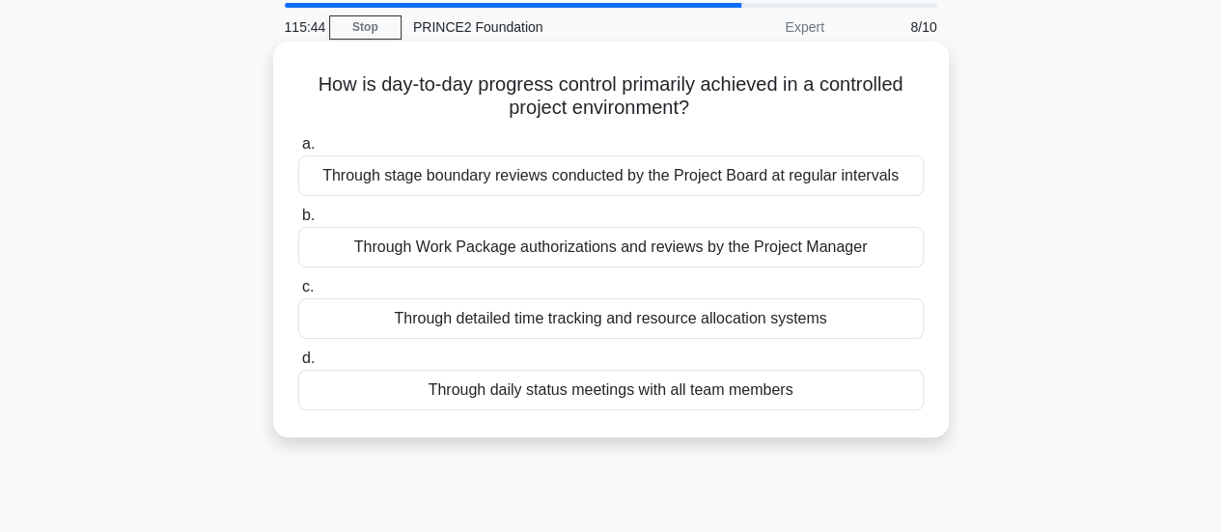
scroll to position [97, 0]
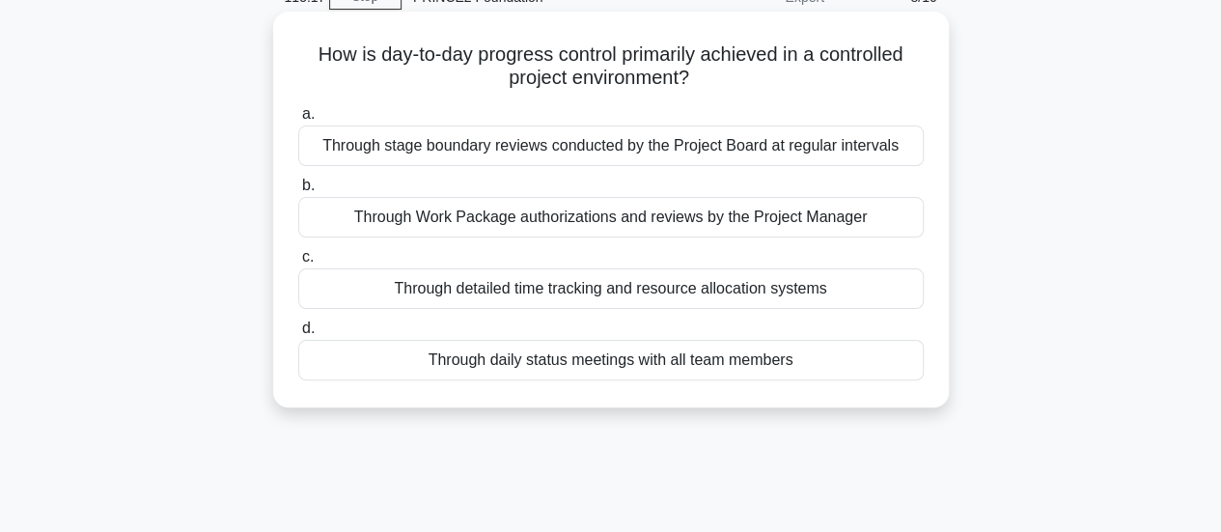
click at [446, 362] on div "Through daily status meetings with all team members" at bounding box center [611, 360] width 626 height 41
click at [298, 335] on input "d. Through daily status meetings with all team members" at bounding box center [298, 328] width 0 height 13
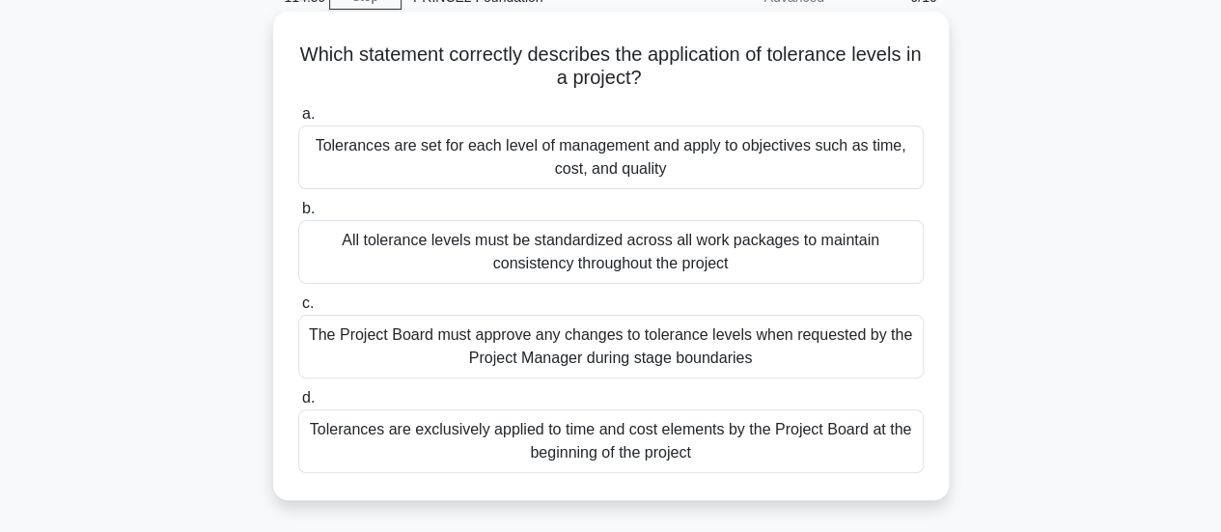
click at [700, 160] on div "Tolerances are set for each level of management and apply to objectives such as…" at bounding box center [611, 158] width 626 height 64
click at [298, 121] on input "a. Tolerances are set for each level of management and apply to objectives such…" at bounding box center [298, 114] width 0 height 13
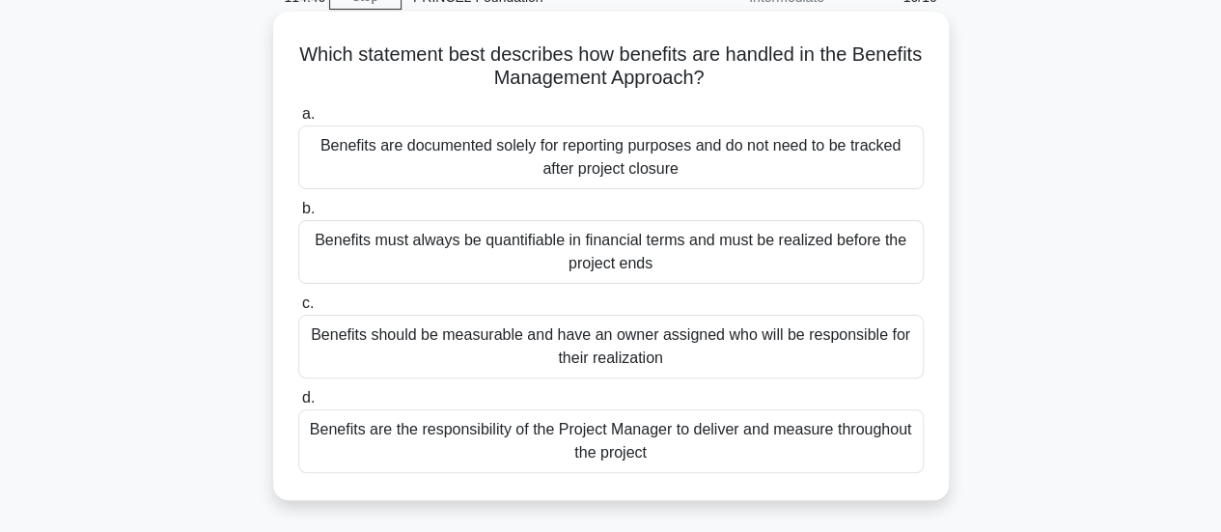
click at [624, 350] on div "Benefits should be measurable and have an owner assigned who will be responsibl…" at bounding box center [611, 347] width 626 height 64
click at [298, 310] on input "c. Benefits should be measurable and have an owner assigned who will be respons…" at bounding box center [298, 303] width 0 height 13
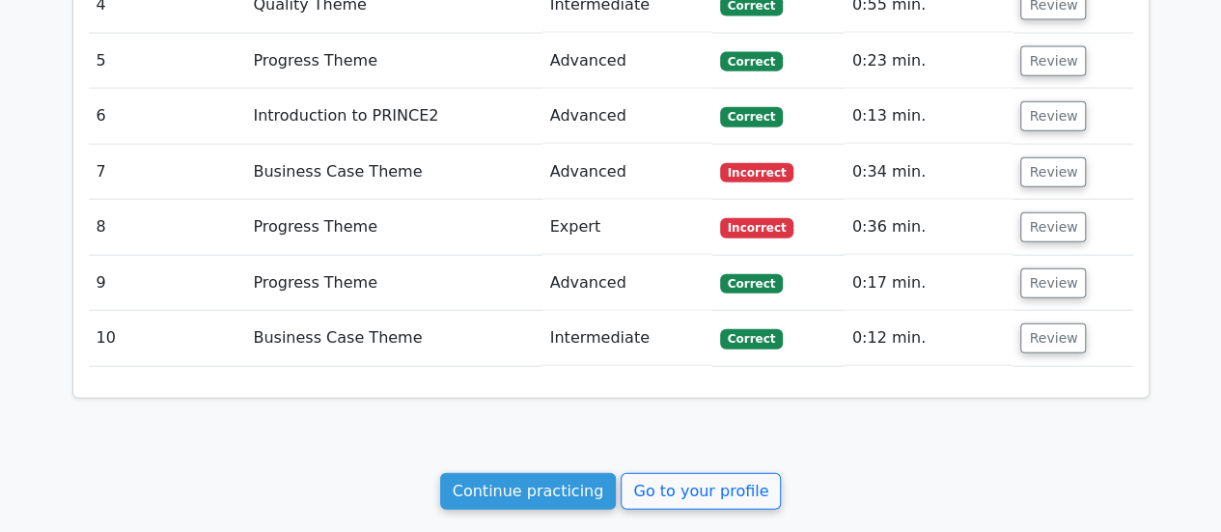
scroll to position [2124, 0]
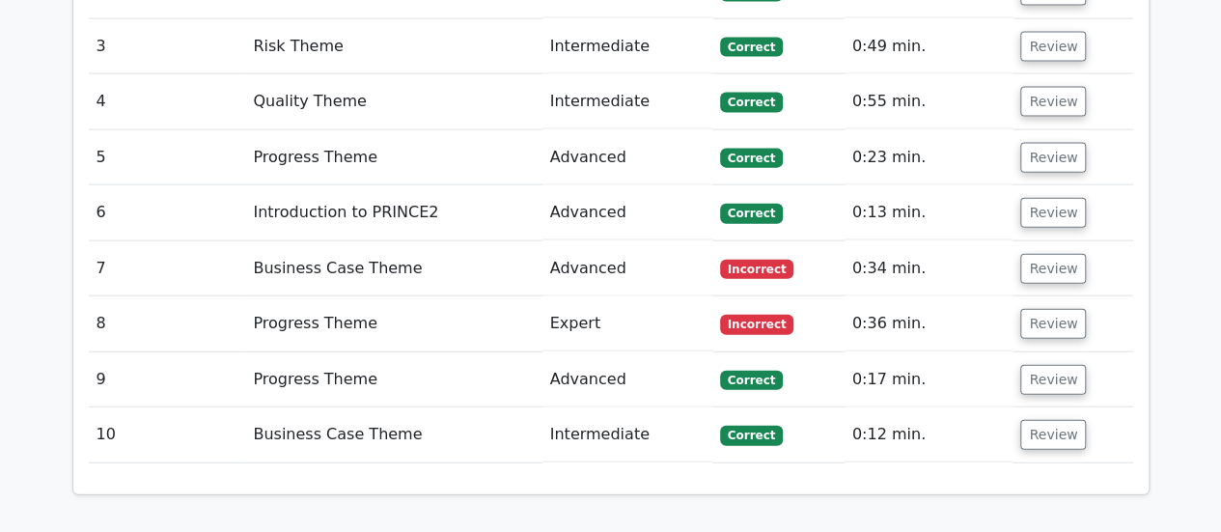
drag, startPoint x: 1031, startPoint y: 244, endPoint x: 1093, endPoint y: 218, distance: 67.1
click at [1093, 296] on td "Review" at bounding box center [1073, 323] width 120 height 55
click at [1041, 254] on button "Review" at bounding box center [1054, 269] width 66 height 30
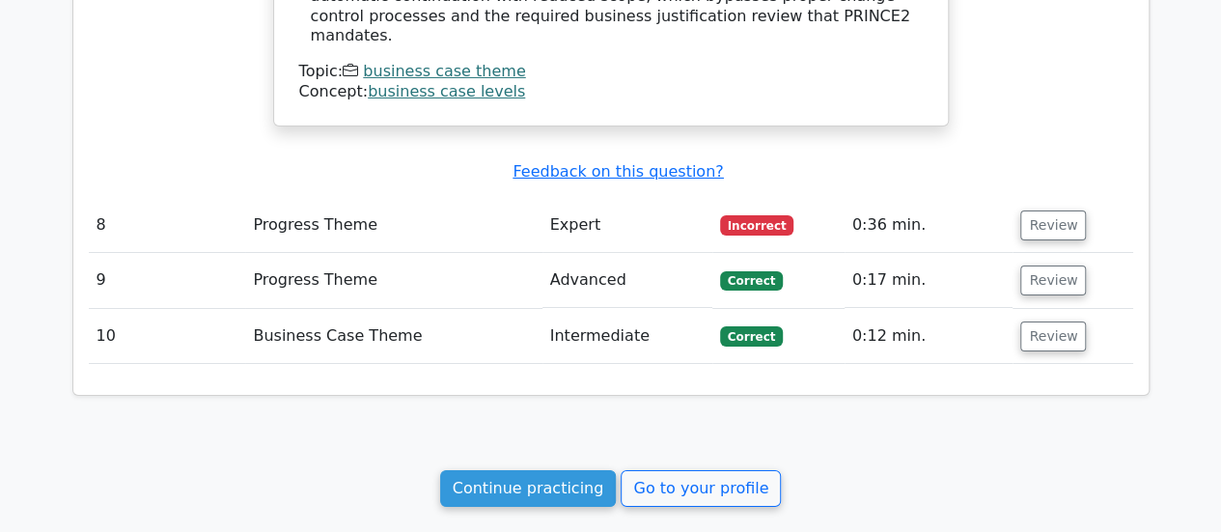
scroll to position [3379, 0]
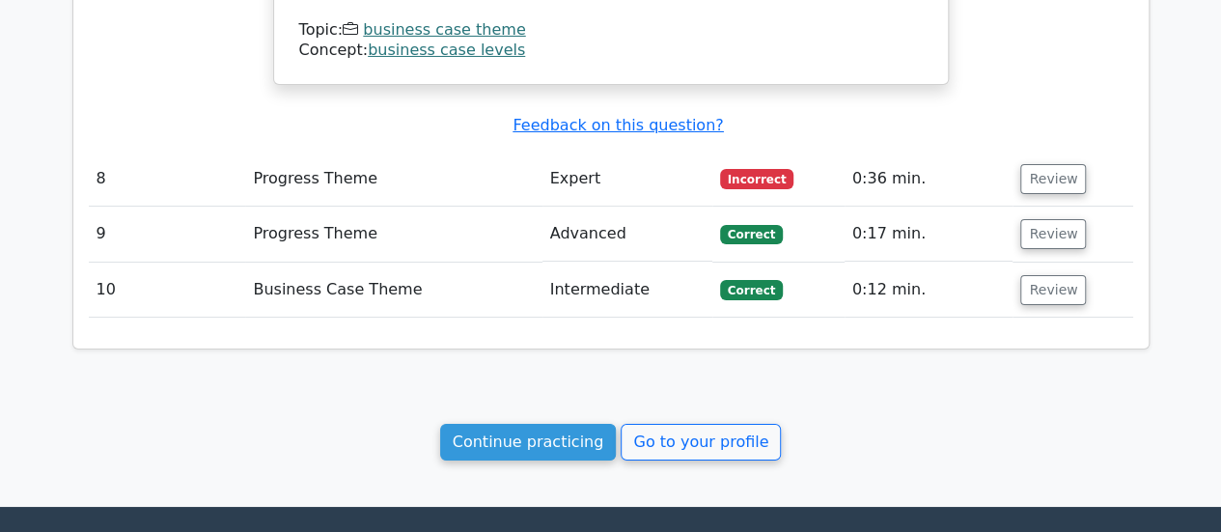
click at [1035, 152] on td "Review" at bounding box center [1073, 179] width 120 height 55
click at [1035, 164] on button "Review" at bounding box center [1054, 179] width 66 height 30
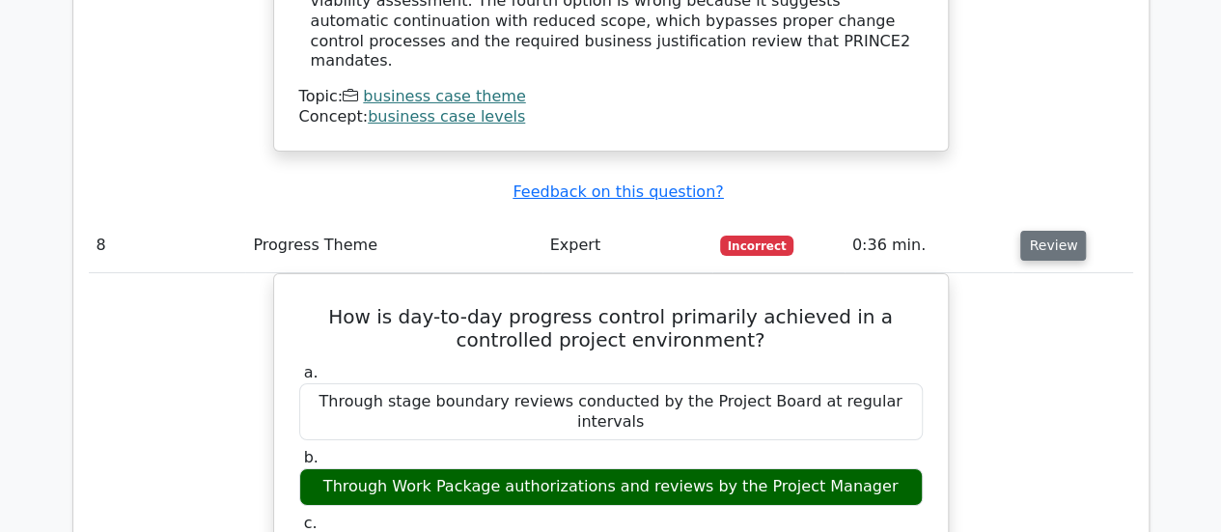
scroll to position [3283, 0]
